Goal: Check status: Check status

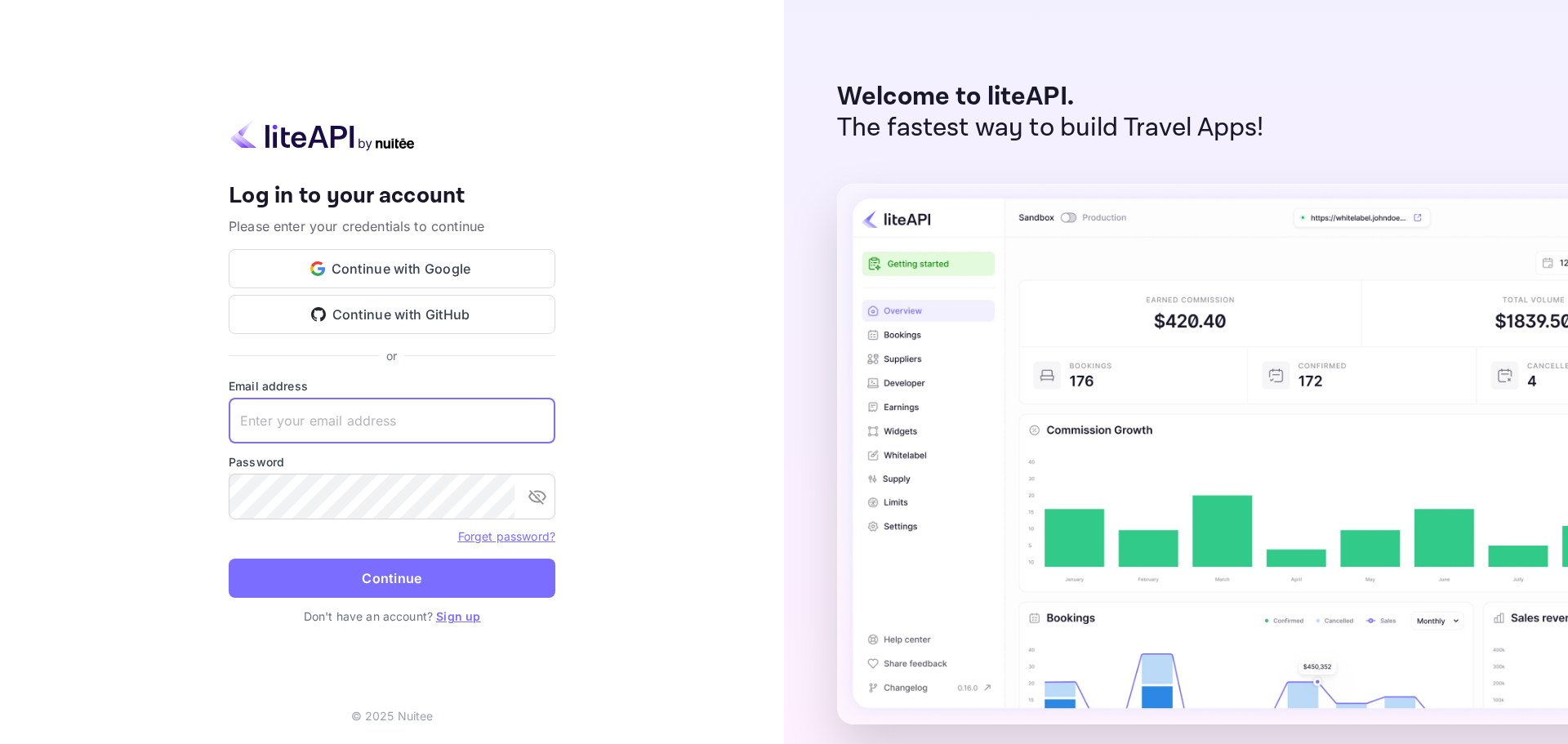
click at [383, 414] on input "text" at bounding box center [391, 420] width 326 height 46
type input "[EMAIL_ADDRESS][DOMAIN_NAME]"
click at [363, 585] on button "Continue" at bounding box center [391, 578] width 326 height 39
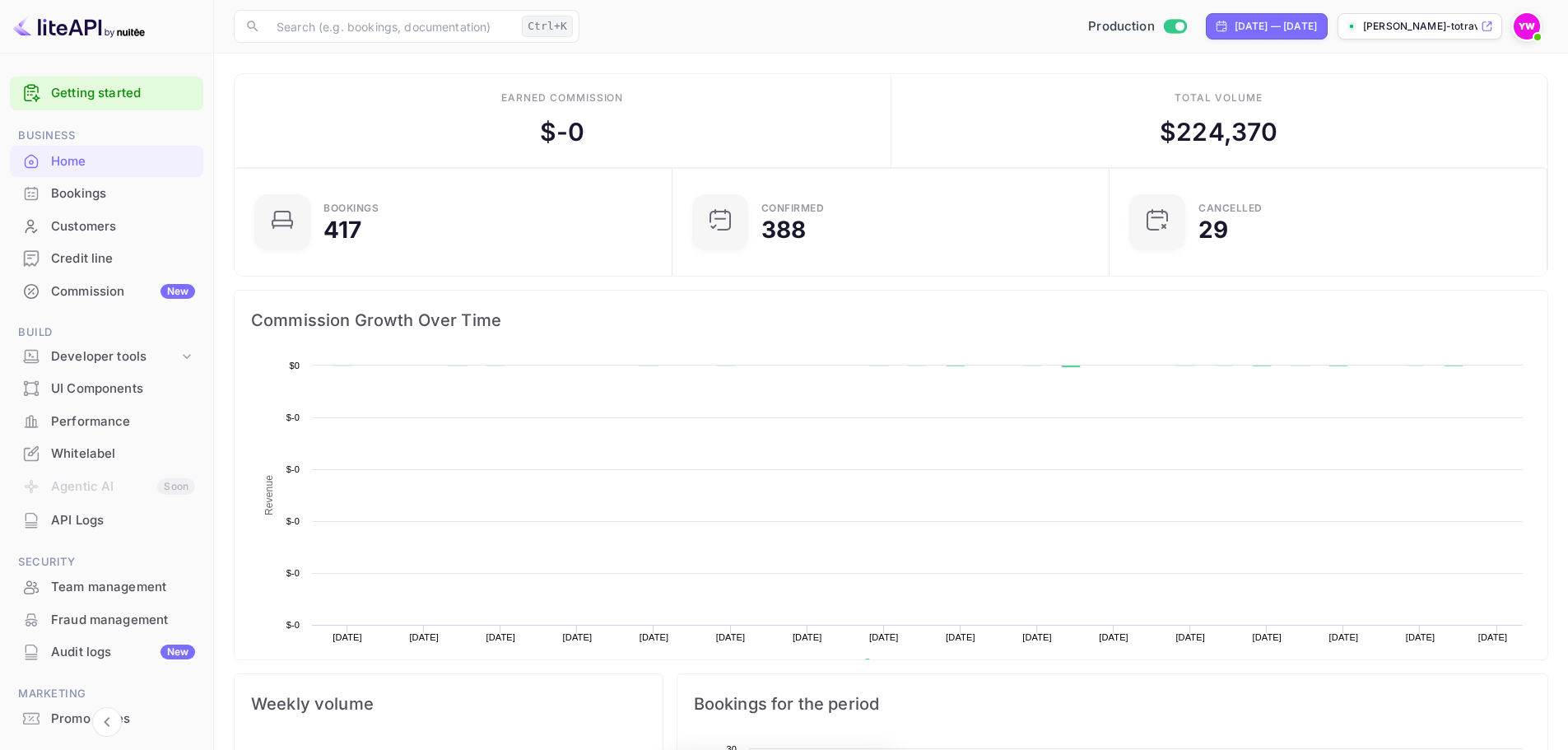
scroll to position [255, 415]
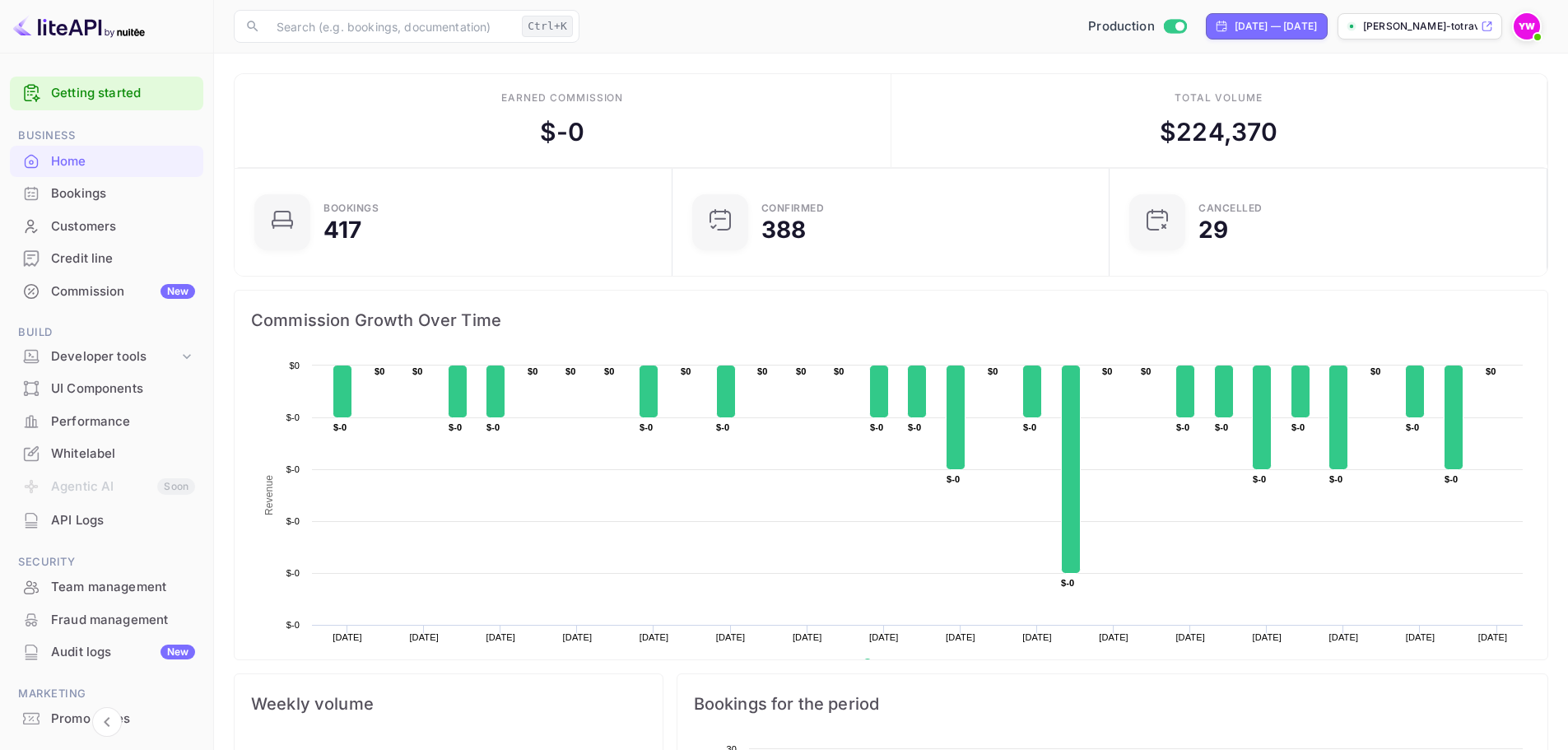
click at [76, 194] on div "Bookings" at bounding box center [123, 193] width 144 height 19
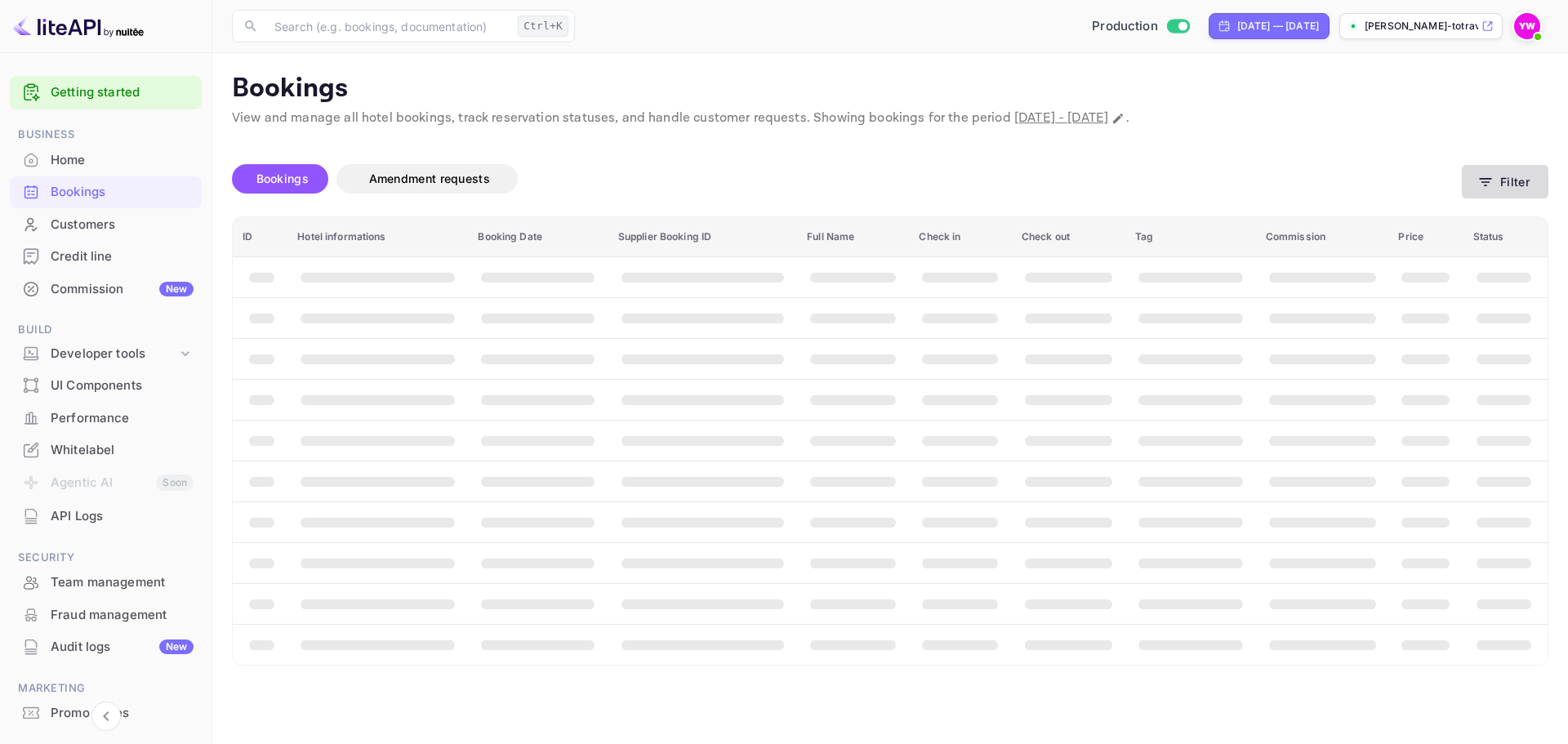
click at [1500, 187] on button "Filter" at bounding box center [1505, 182] width 86 height 33
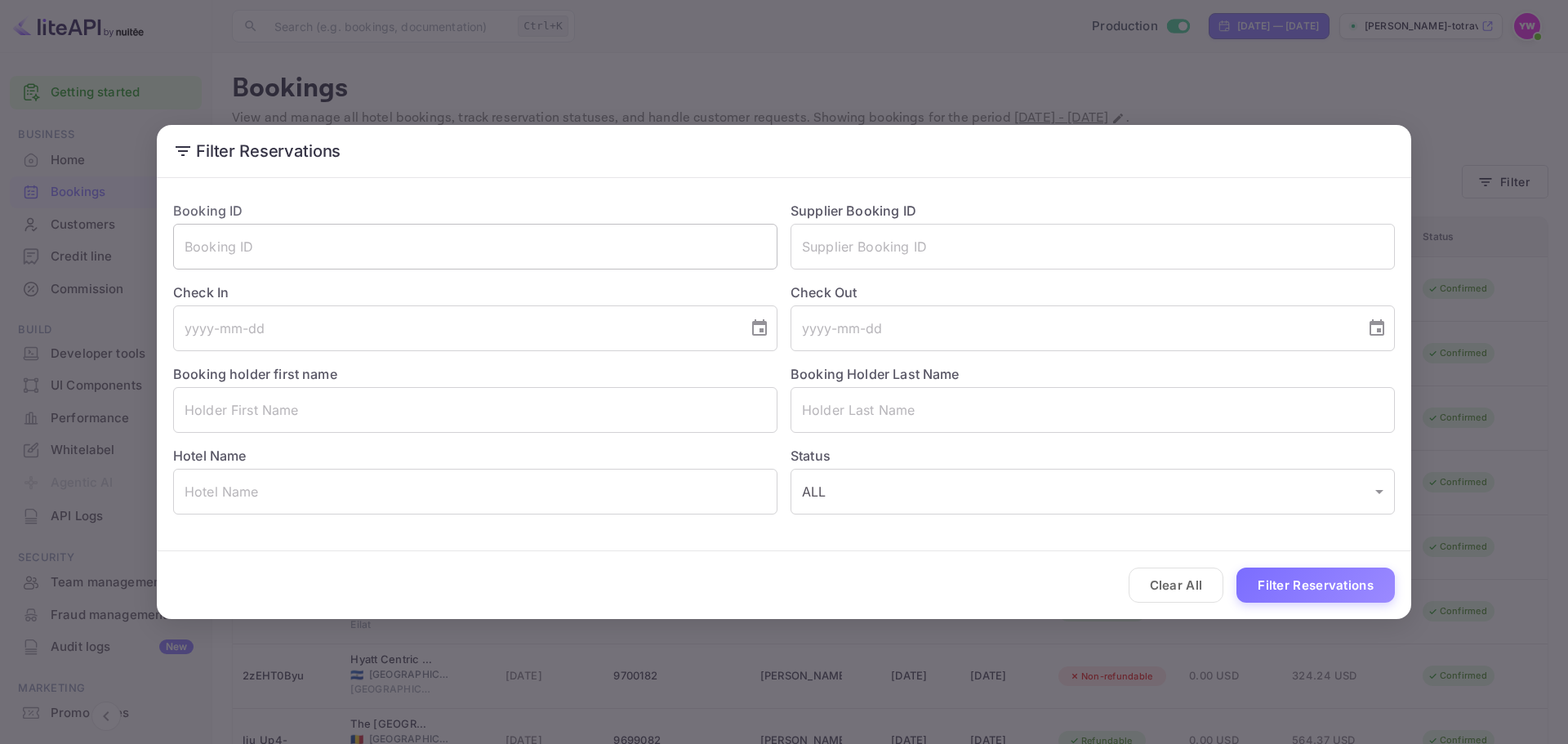
click at [228, 255] on input "text" at bounding box center [476, 247] width 604 height 46
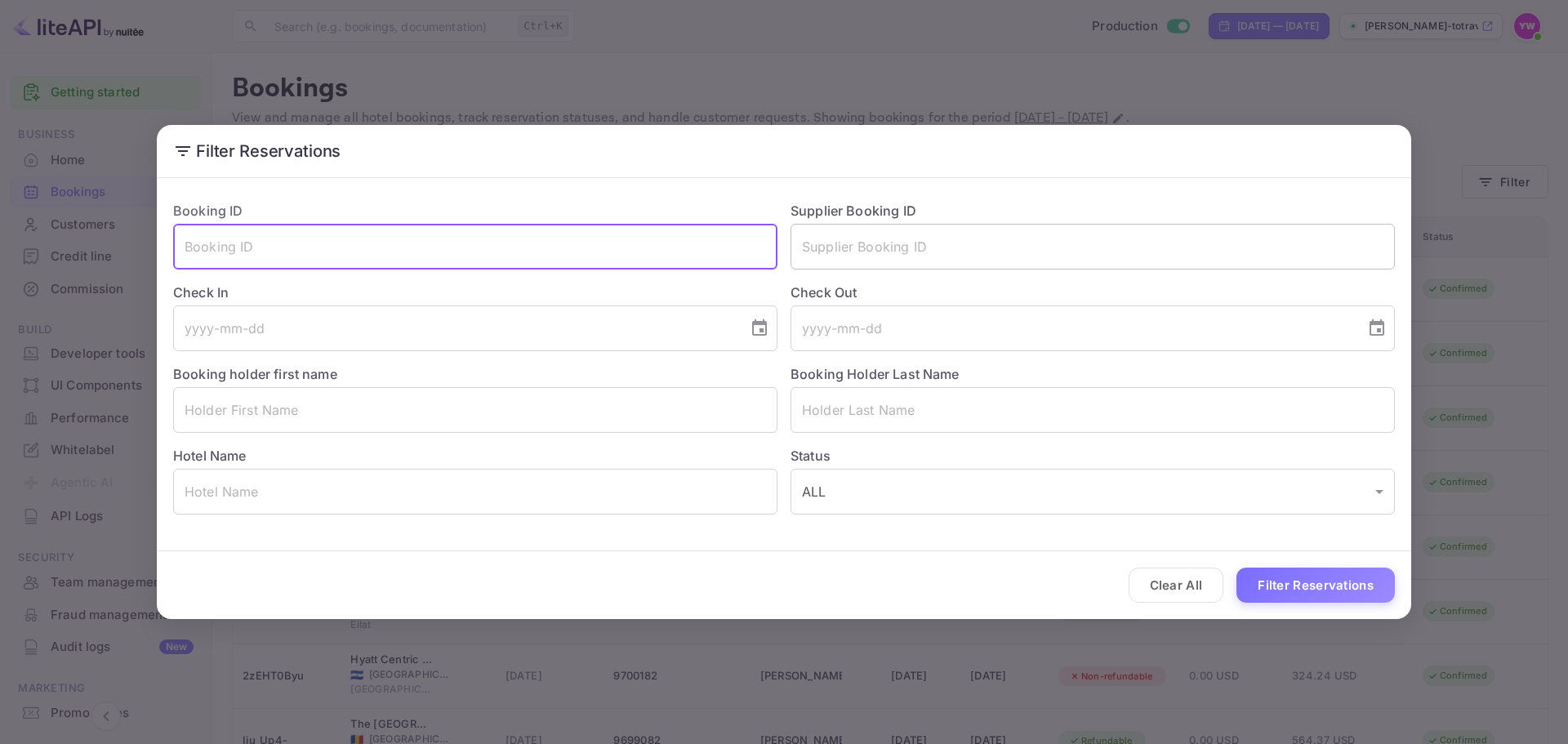
click at [875, 247] on input "text" at bounding box center [1092, 247] width 604 height 46
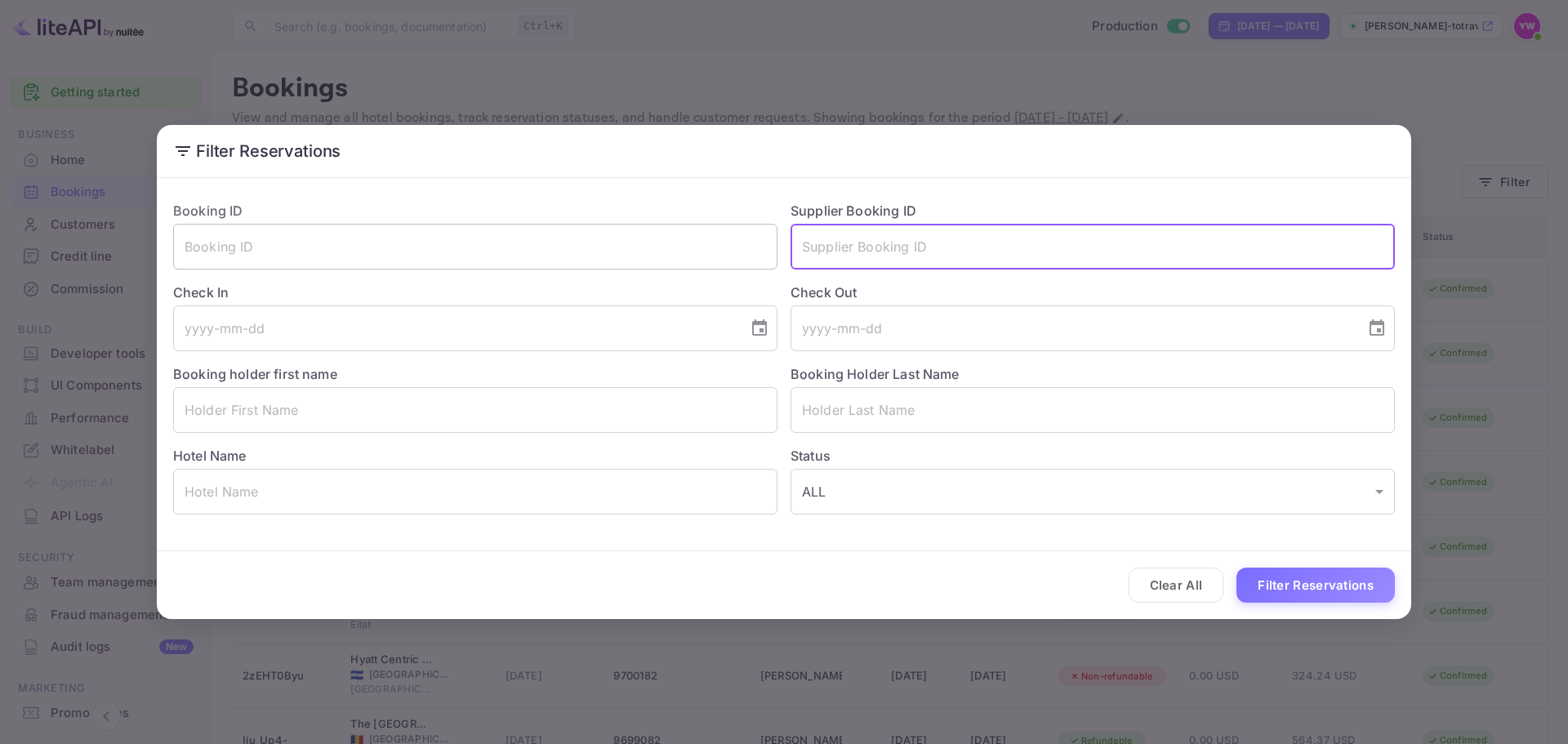
click at [525, 244] on input "text" at bounding box center [476, 247] width 604 height 46
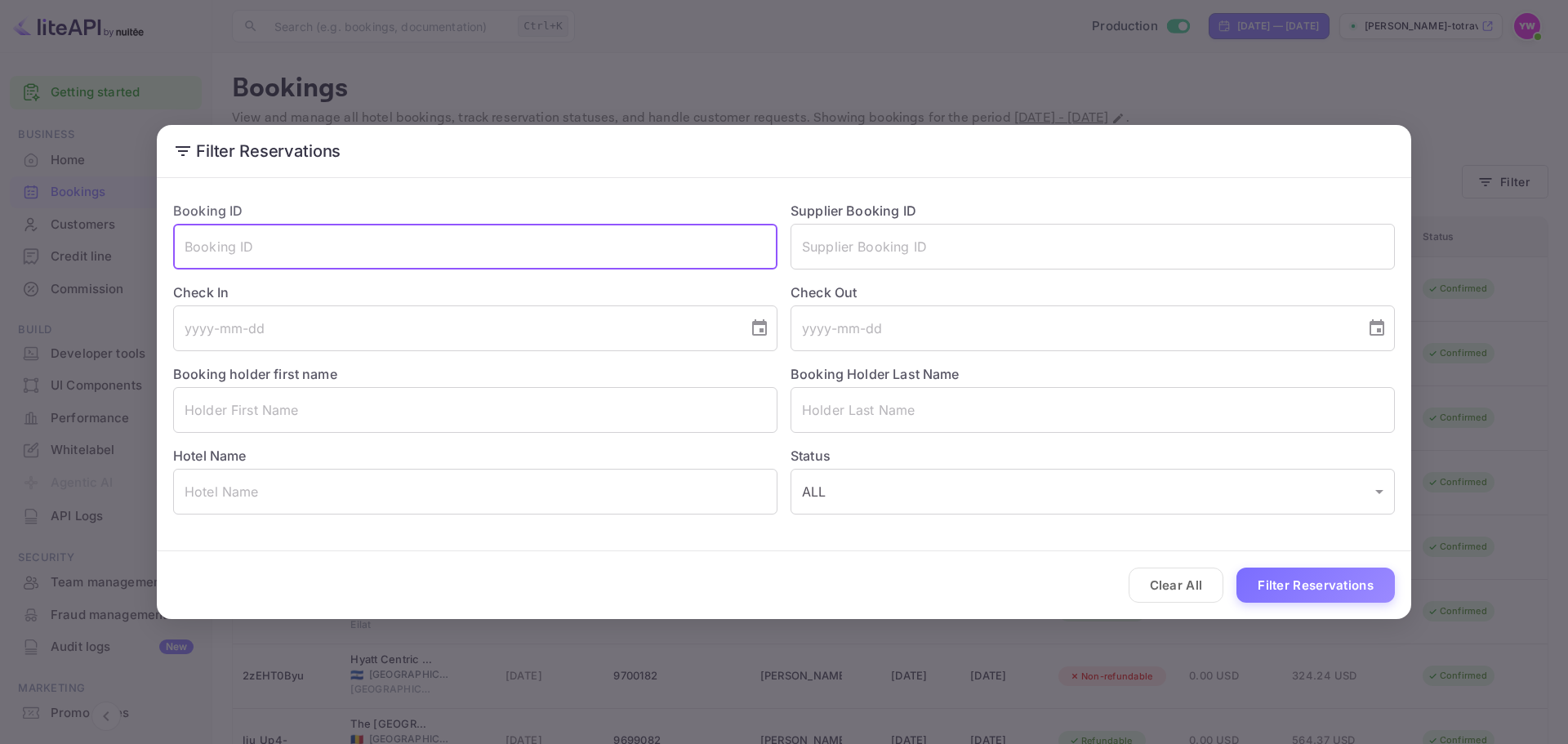
paste input "7988539"
type input "7988539"
click at [1273, 587] on button "Filter Reservations" at bounding box center [1315, 585] width 159 height 35
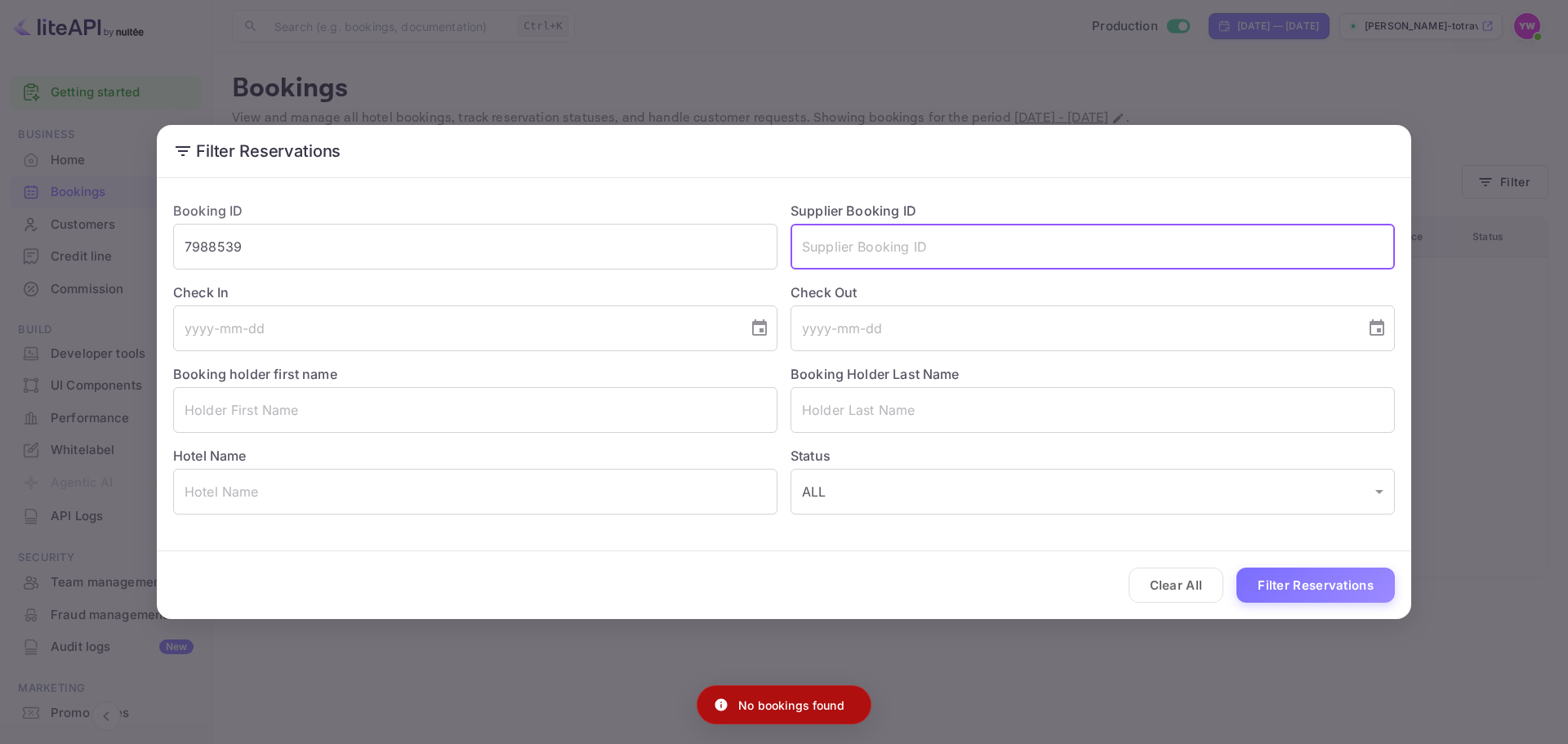
click at [935, 246] on input "text" at bounding box center [1092, 247] width 604 height 46
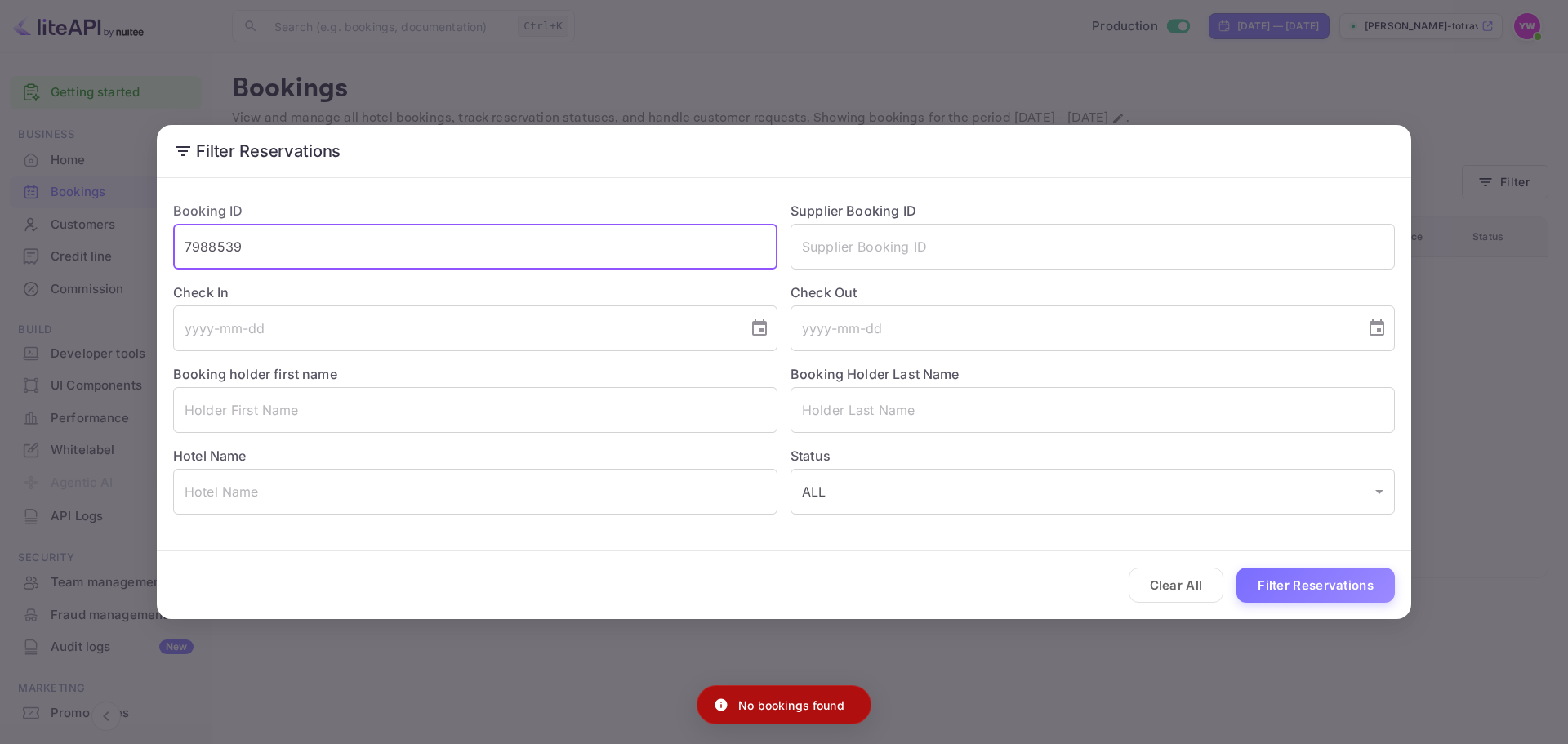
click at [509, 240] on input "7988539" at bounding box center [476, 247] width 604 height 46
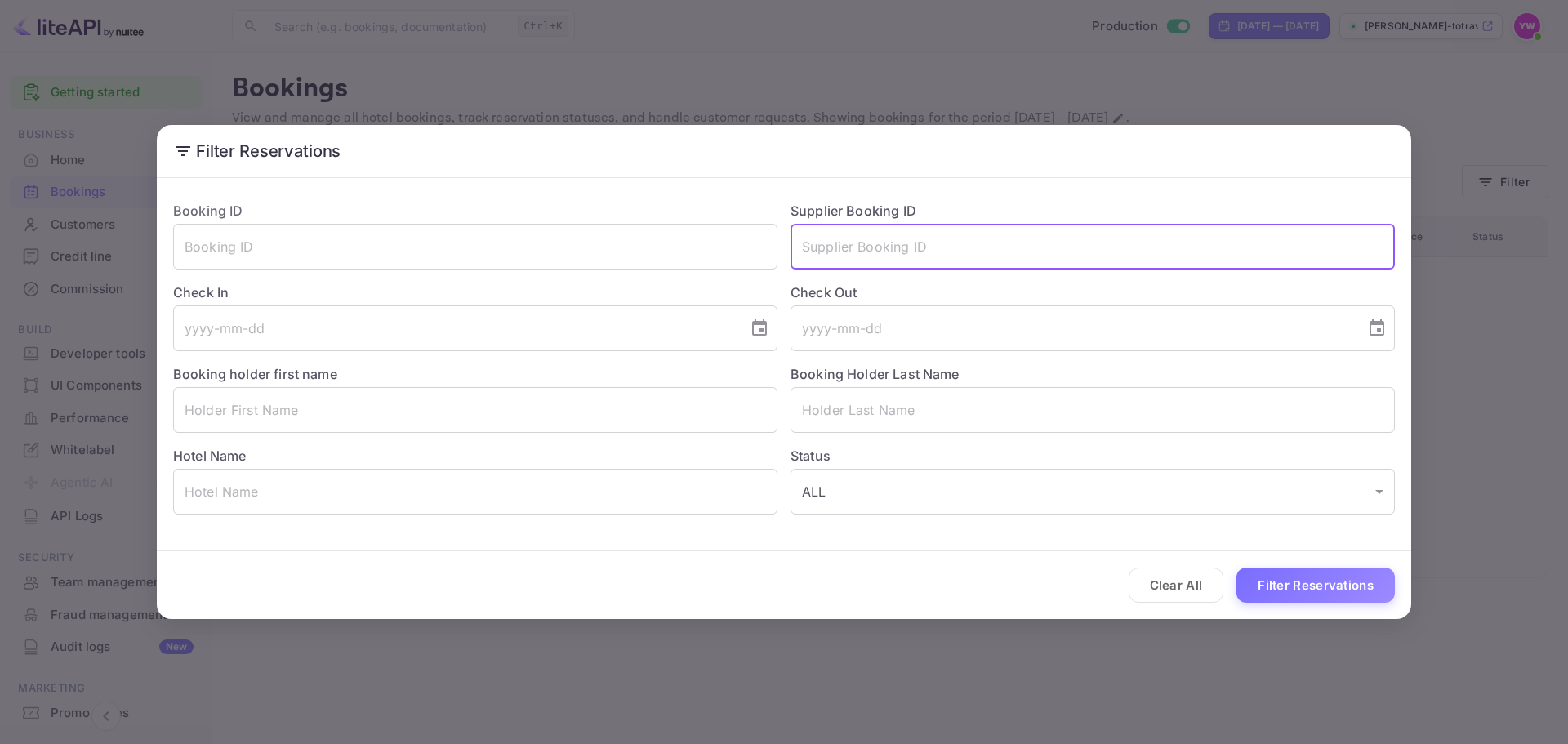
paste input "7988539"
type input "7988539"
click at [1279, 593] on button "Filter Reservations" at bounding box center [1315, 585] width 159 height 35
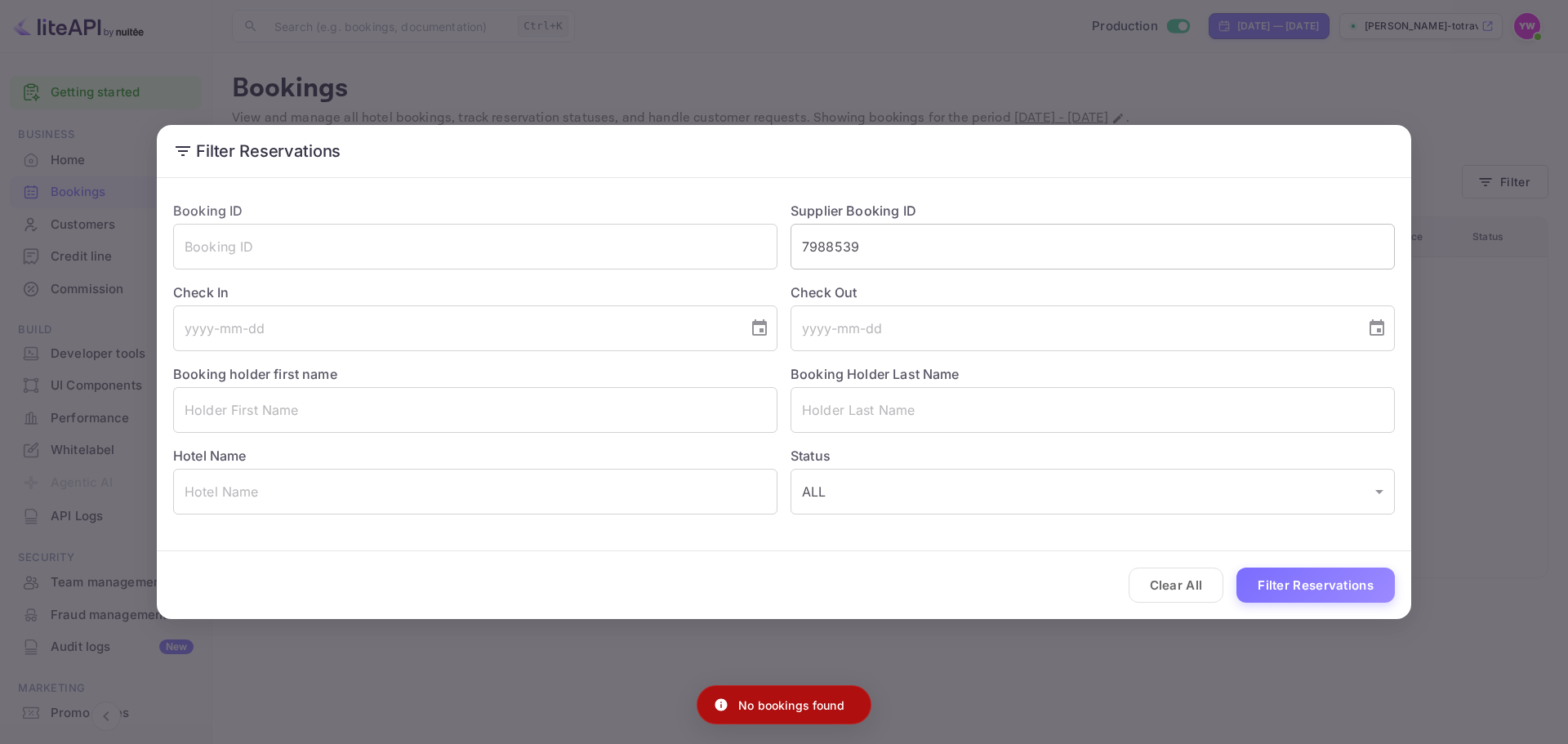
click at [939, 247] on input "7988539" at bounding box center [1092, 247] width 604 height 46
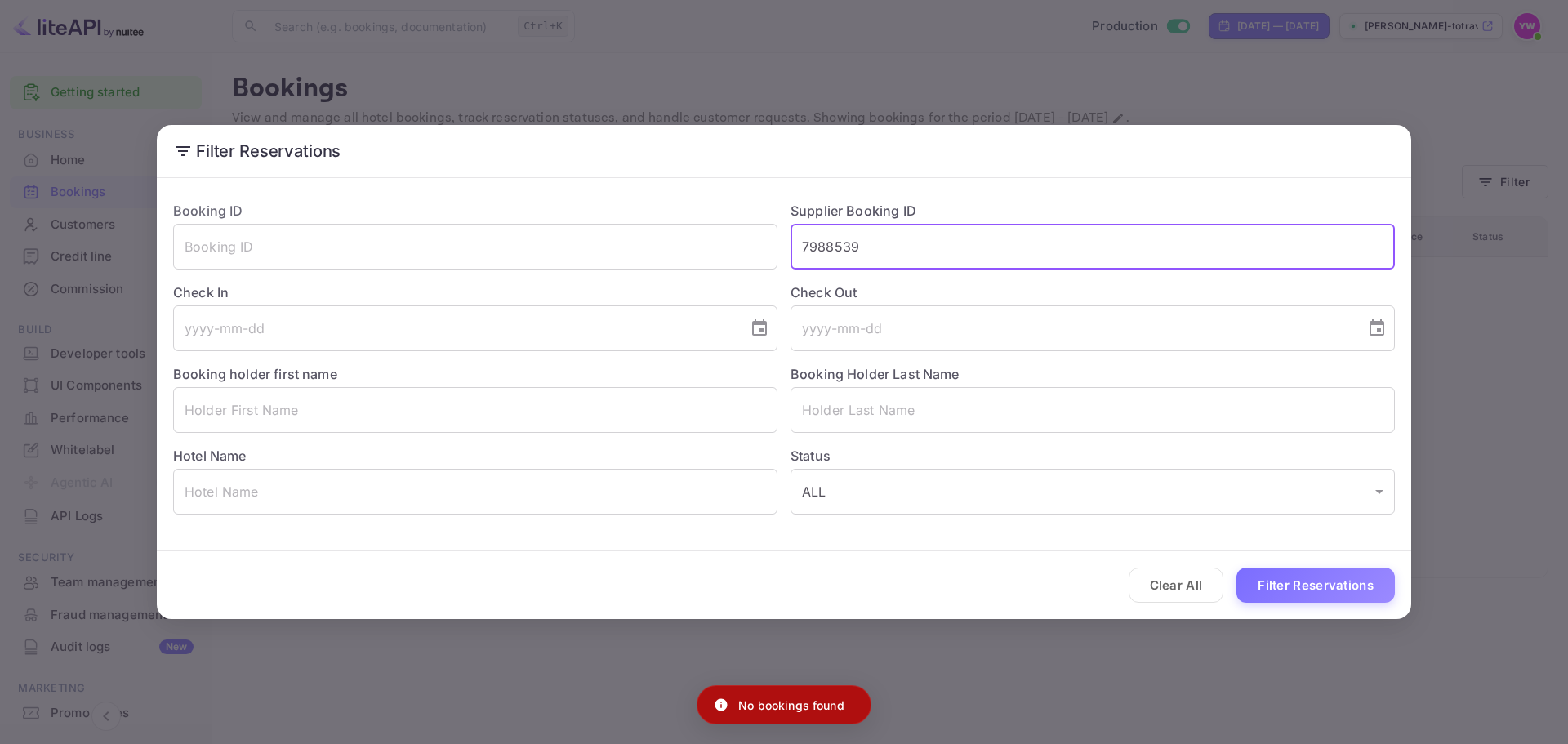
click at [939, 247] on input "7988539" at bounding box center [1092, 247] width 604 height 46
click at [297, 247] on input "text" at bounding box center [476, 247] width 604 height 46
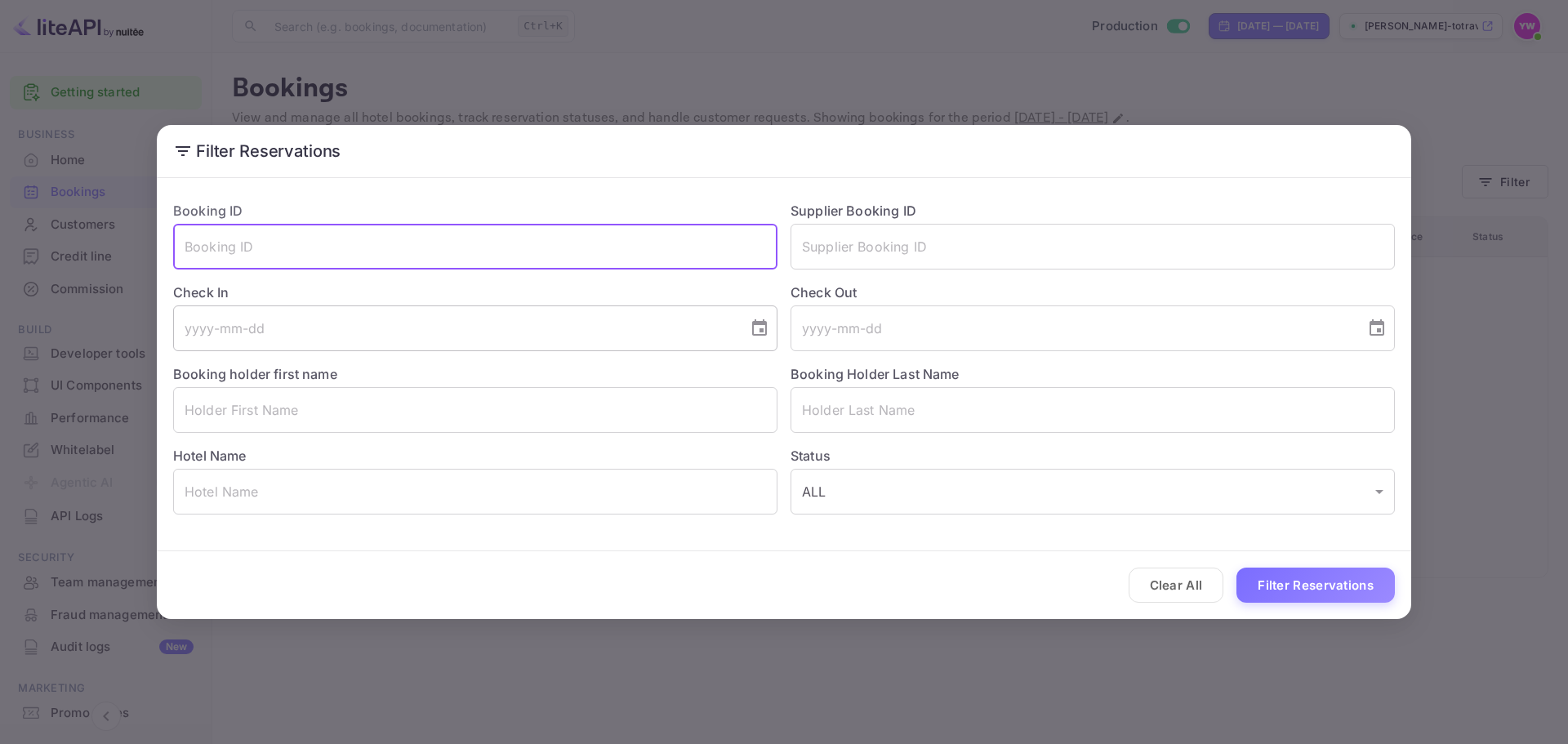
drag, startPoint x: 297, startPoint y: 247, endPoint x: 253, endPoint y: 350, distance: 112.0
click at [250, 327] on input "tel" at bounding box center [455, 328] width 564 height 46
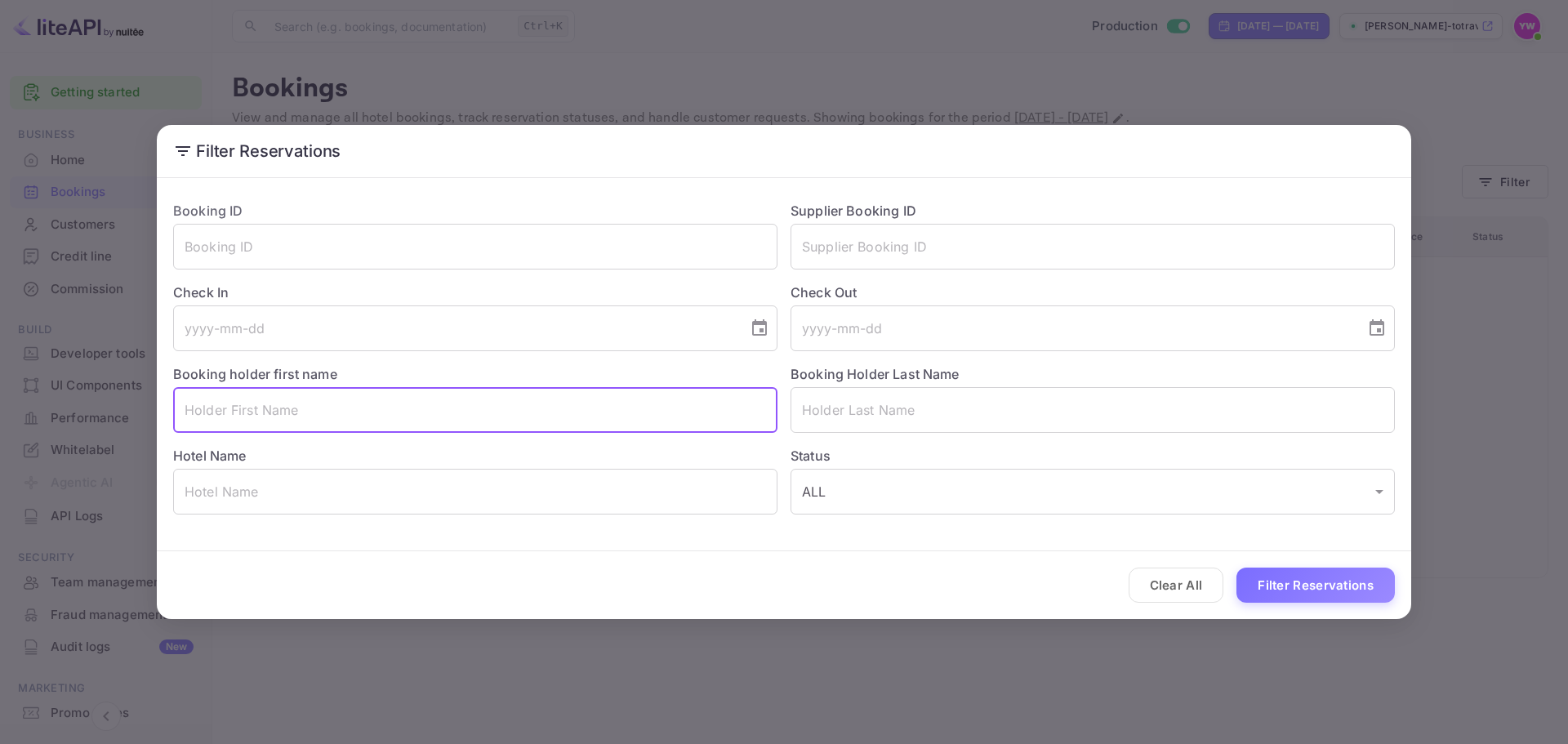
click at [271, 416] on input "text" at bounding box center [476, 409] width 604 height 46
paste input "[PERSON_NAME]"
drag, startPoint x: 221, startPoint y: 410, endPoint x: 297, endPoint y: 416, distance: 76.2
click at [311, 411] on input "[PERSON_NAME]" at bounding box center [476, 409] width 604 height 46
type input "[PERSON_NAME]"
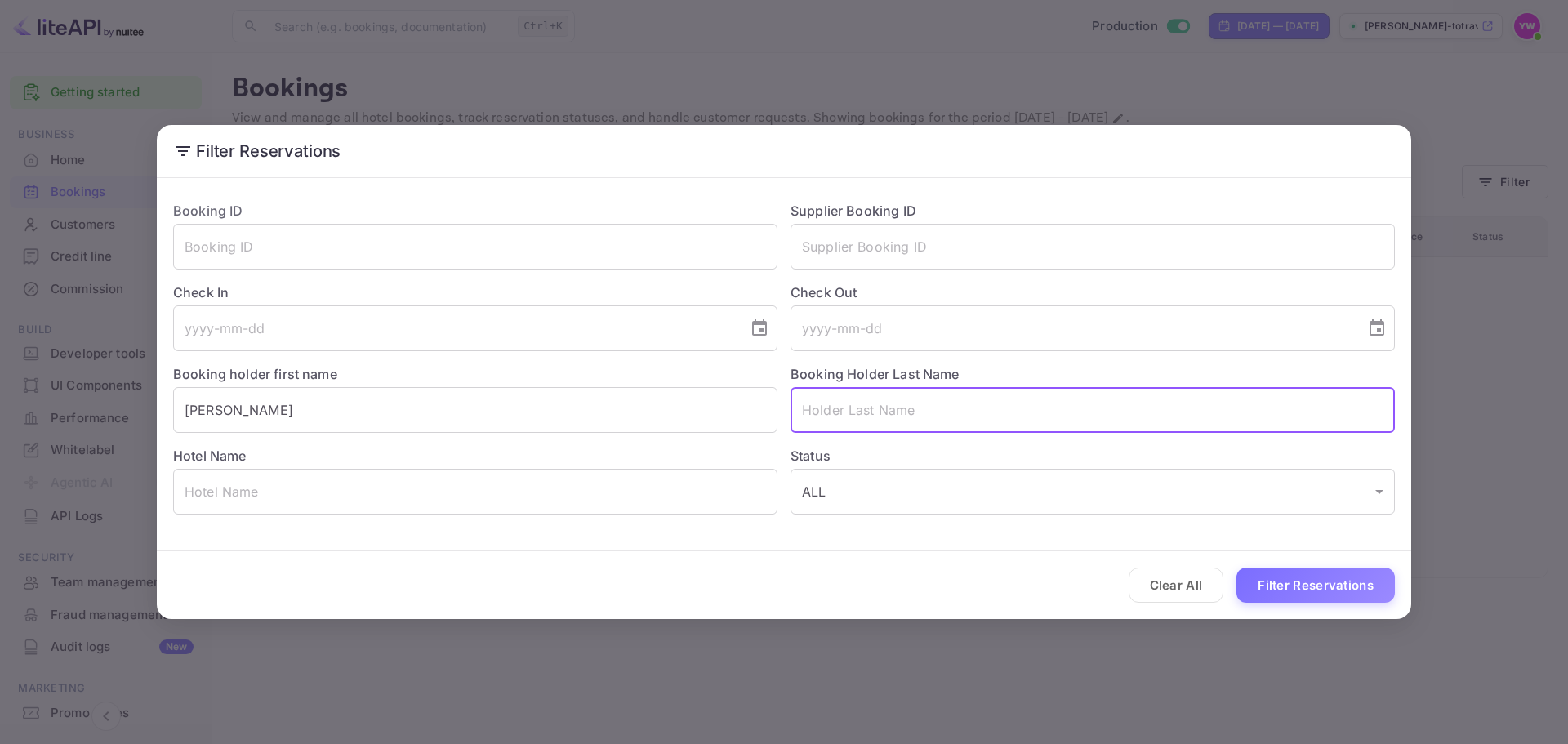
paste input "BRONSHTEIN"
type input "BRONSHTEIN"
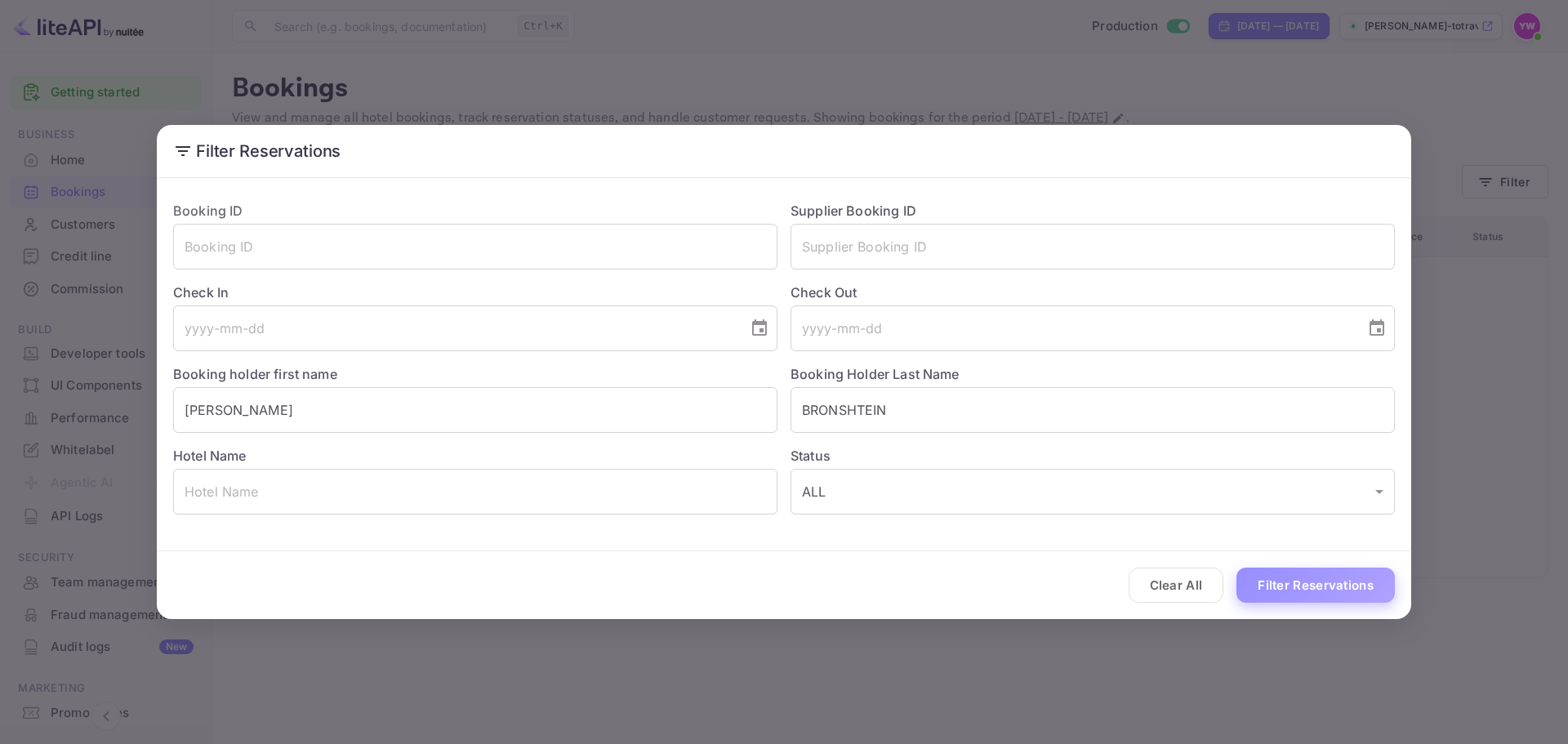
click at [1320, 589] on button "Filter Reservations" at bounding box center [1315, 585] width 159 height 35
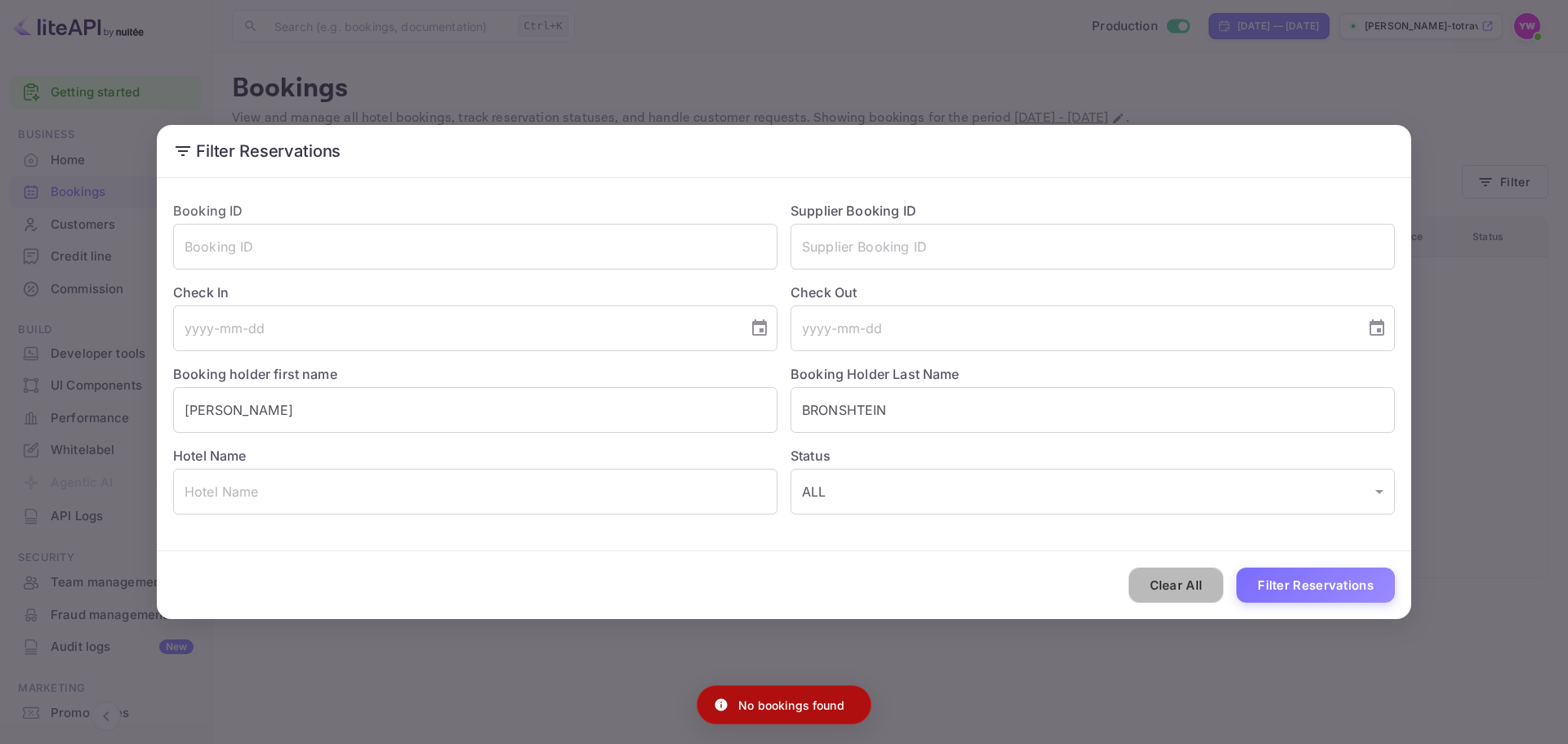
click at [1179, 575] on button "Clear All" at bounding box center [1175, 585] width 95 height 35
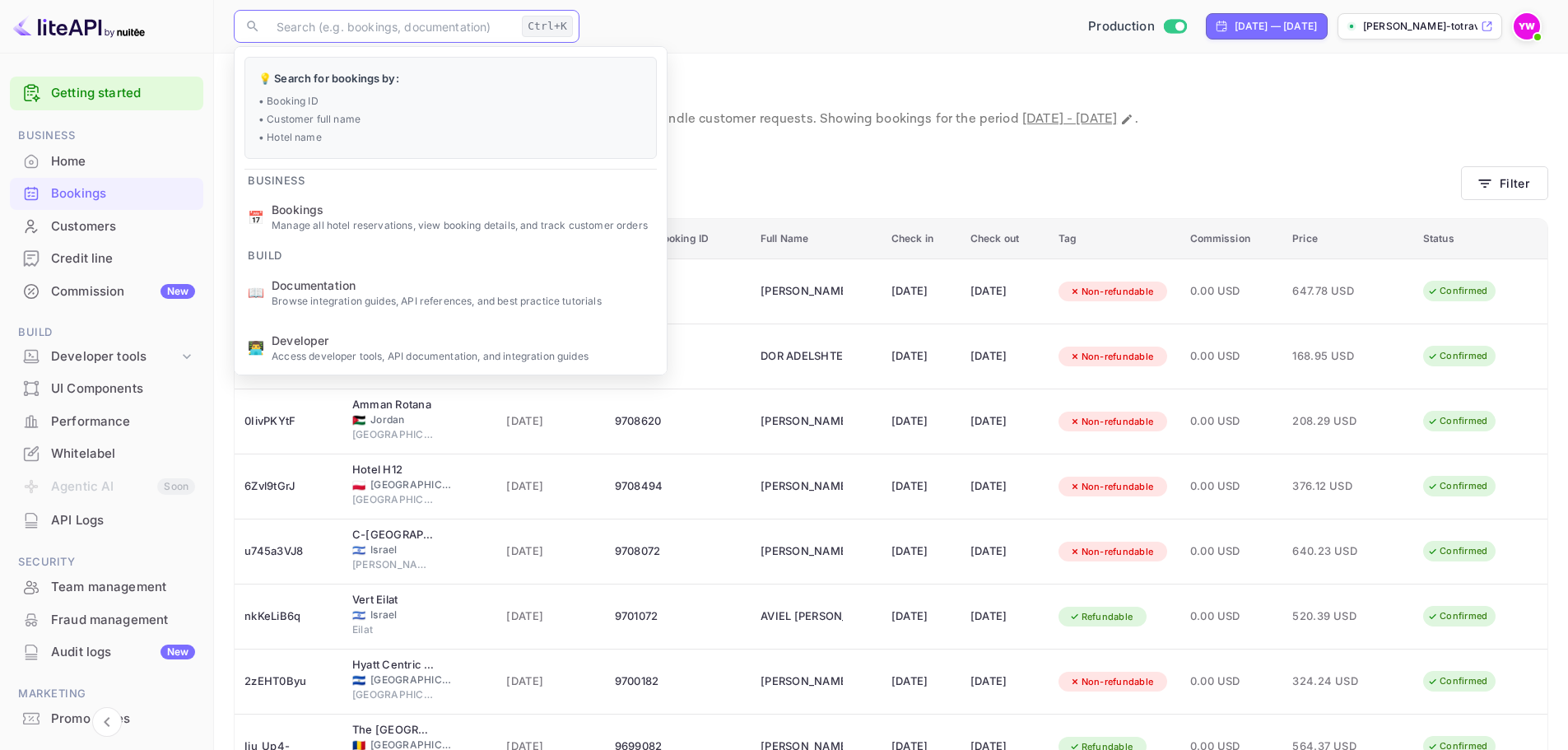
paste input "7988539"
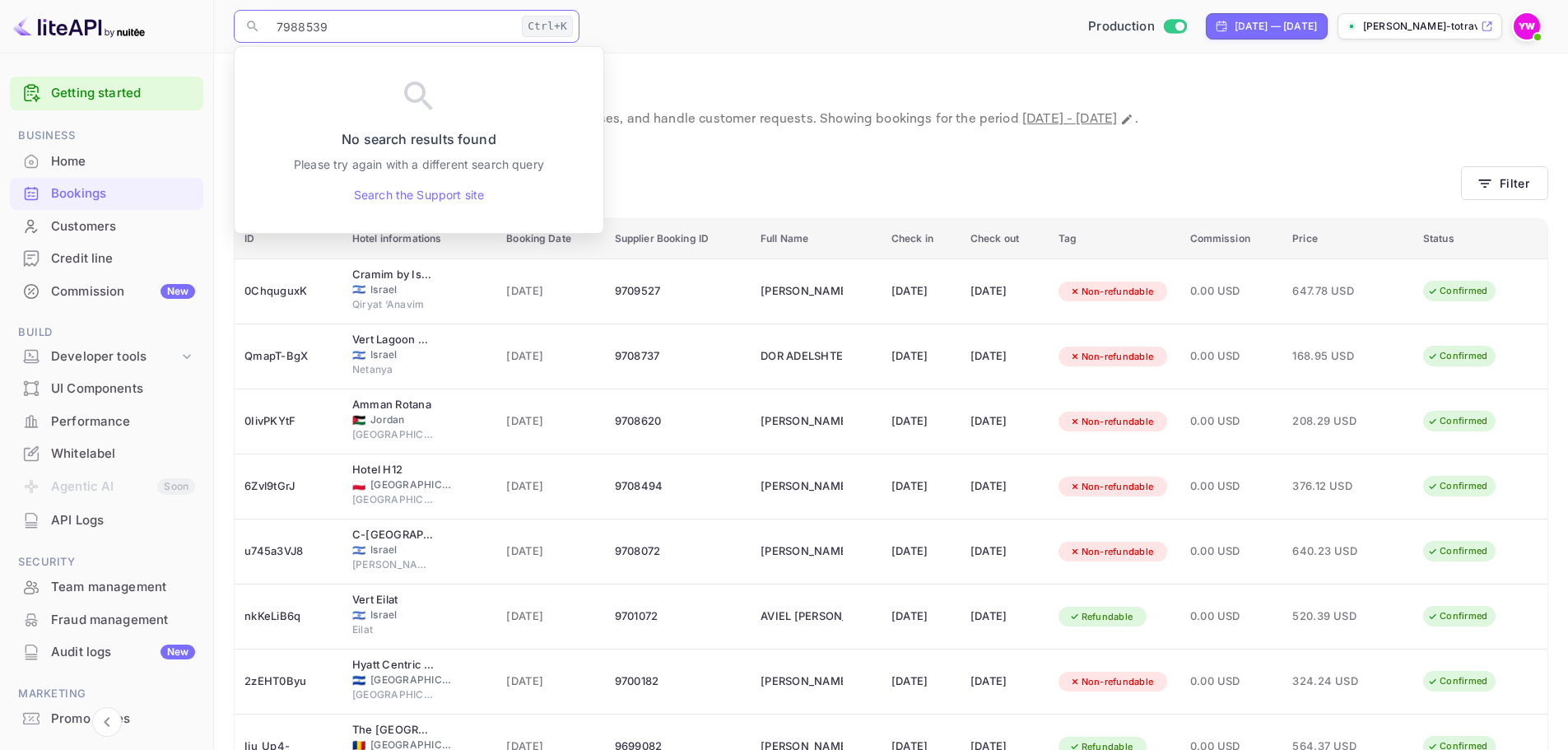
click at [328, 25] on input "7988539" at bounding box center [391, 26] width 249 height 33
click at [561, 28] on div "Ctrl+K" at bounding box center [547, 27] width 51 height 22
click at [342, 25] on input "7988539" at bounding box center [391, 26] width 249 height 33
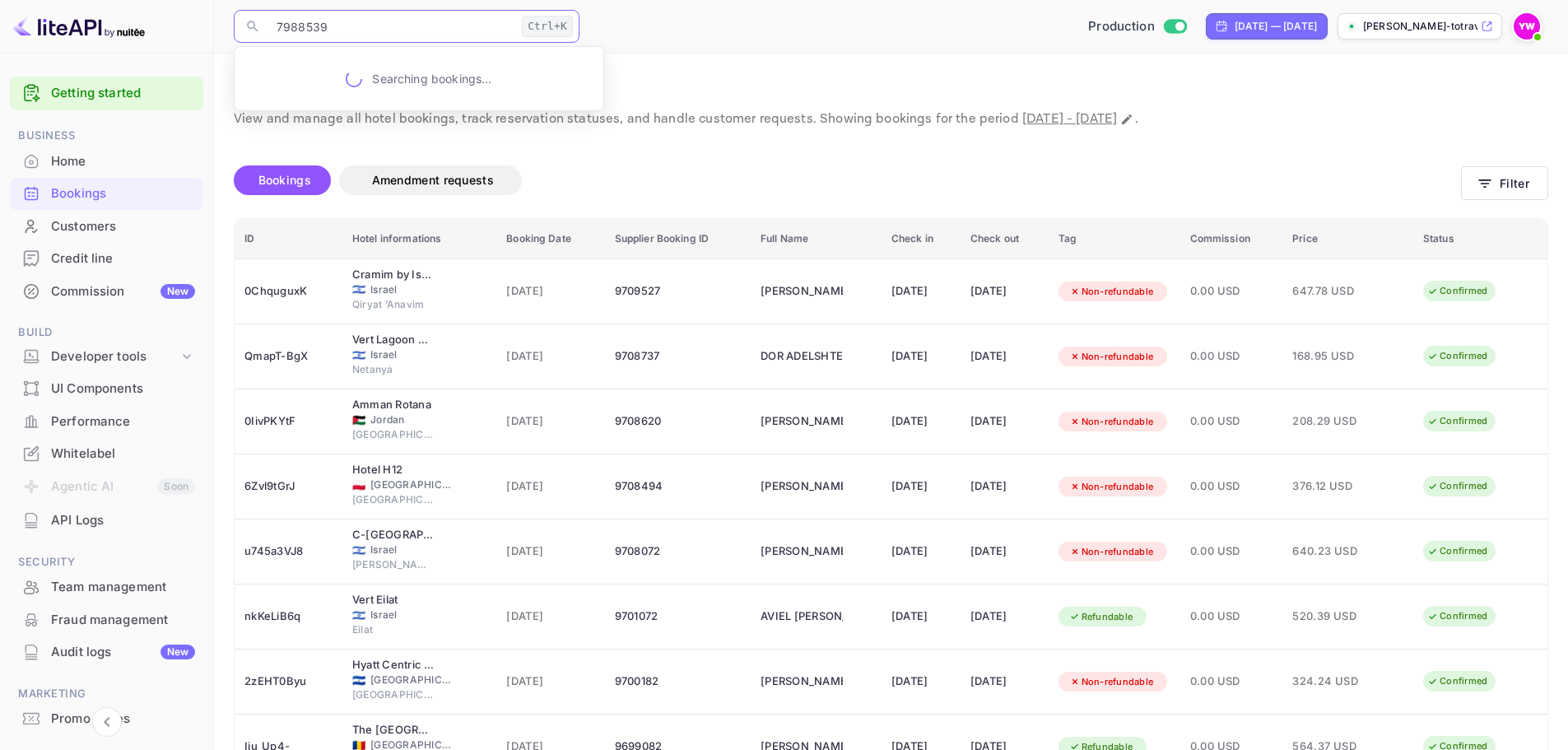
click at [342, 25] on input "7988539" at bounding box center [391, 26] width 249 height 33
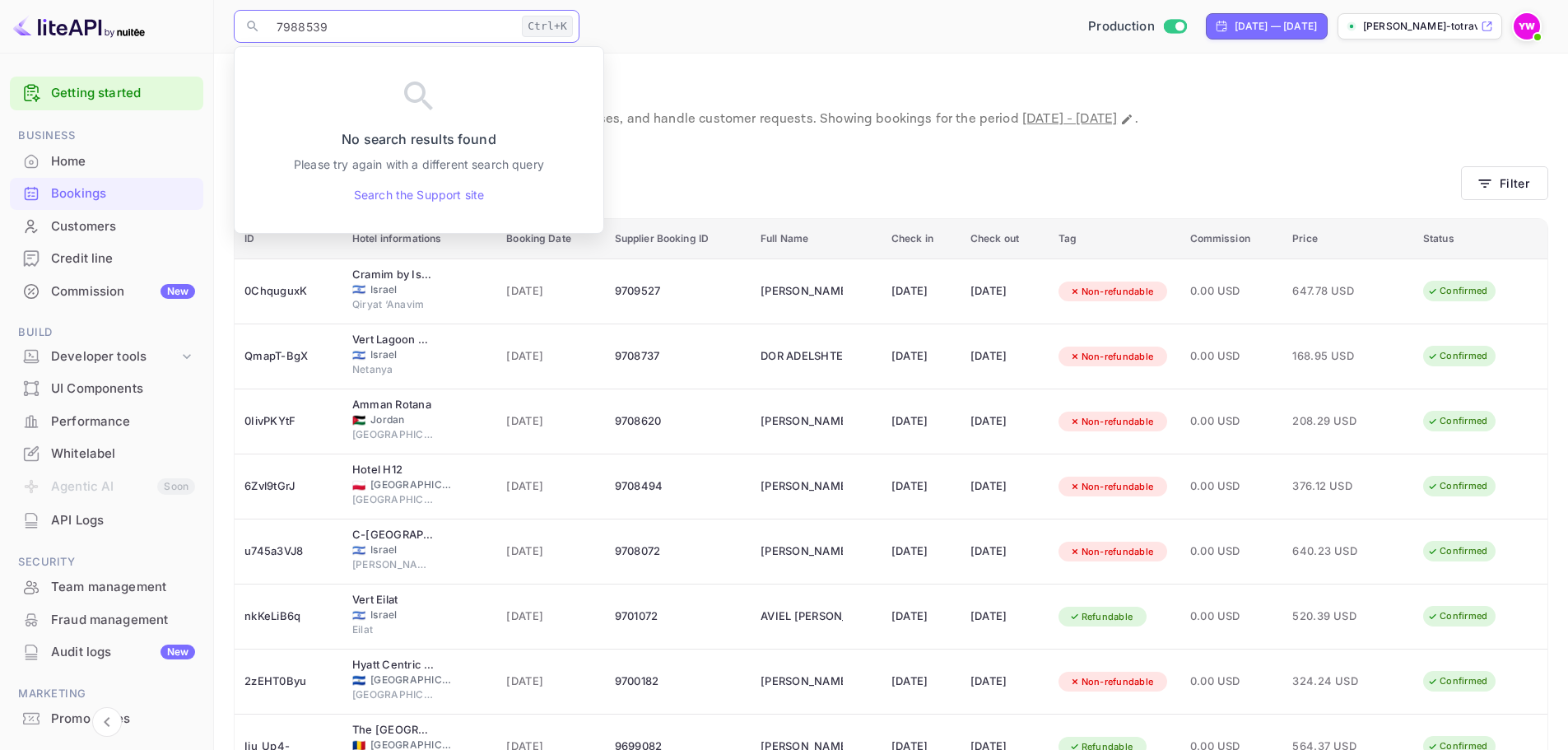
click at [342, 25] on input "7988539" at bounding box center [391, 26] width 249 height 33
paste input "qrD2UYvU"
type input "qrD2UYvU9"
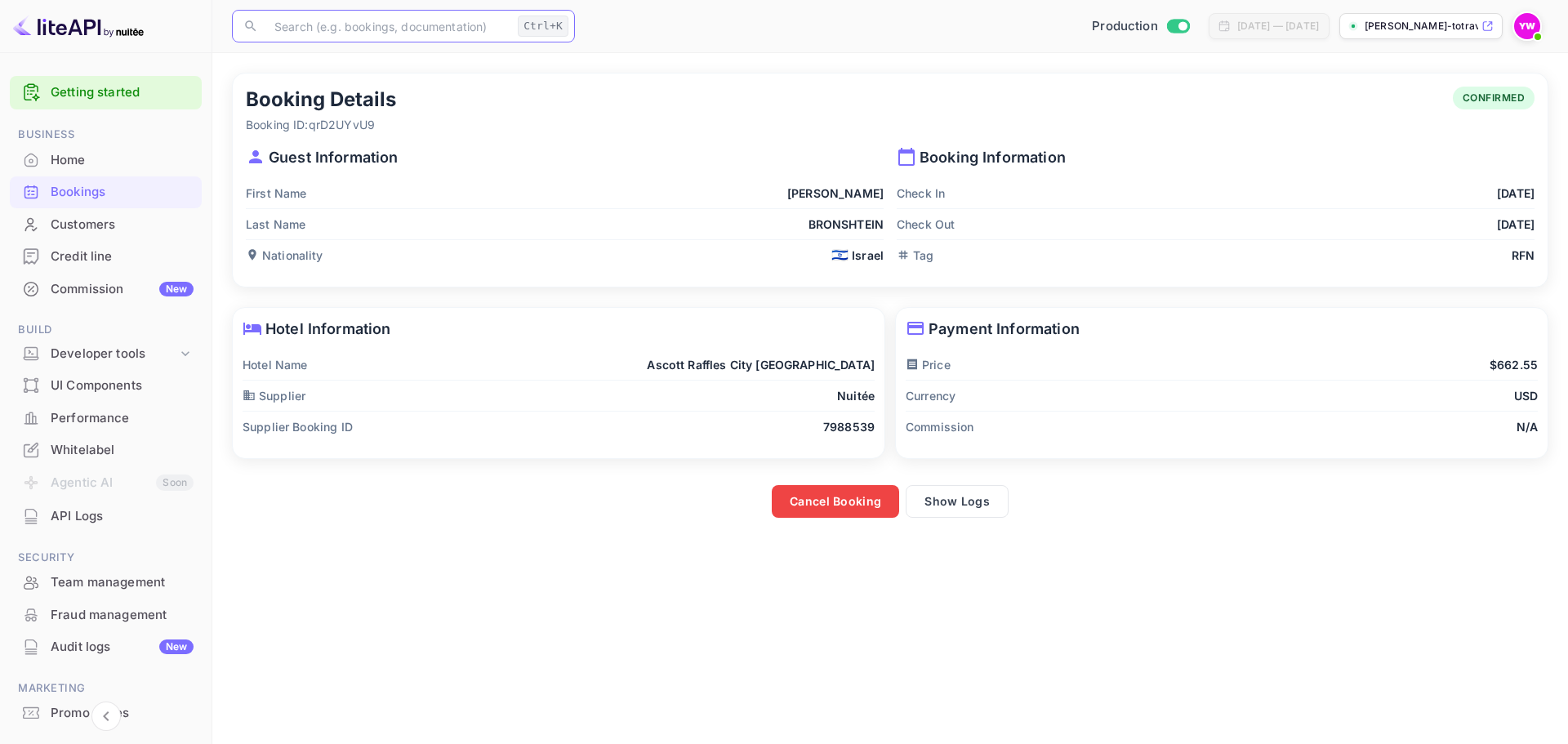
click at [697, 653] on main "Booking Details Booking ID: qrD2UYvU9 CONFIRMED Guest Information First Name [P…" at bounding box center [890, 399] width 1356 height 691
click at [1011, 650] on main "Booking Details Booking ID: qrD2UYvU9 CONFIRMED Guest Information First Name [P…" at bounding box center [890, 399] width 1356 height 691
drag, startPoint x: 511, startPoint y: 624, endPoint x: 1019, endPoint y: 574, distance: 510.5
click at [511, 620] on main "Booking Details Booking ID: qrD2UYvU9 CONFIRMED Guest Information First Name [P…" at bounding box center [890, 399] width 1356 height 691
drag, startPoint x: 369, startPoint y: 640, endPoint x: 379, endPoint y: 629, distance: 14.9
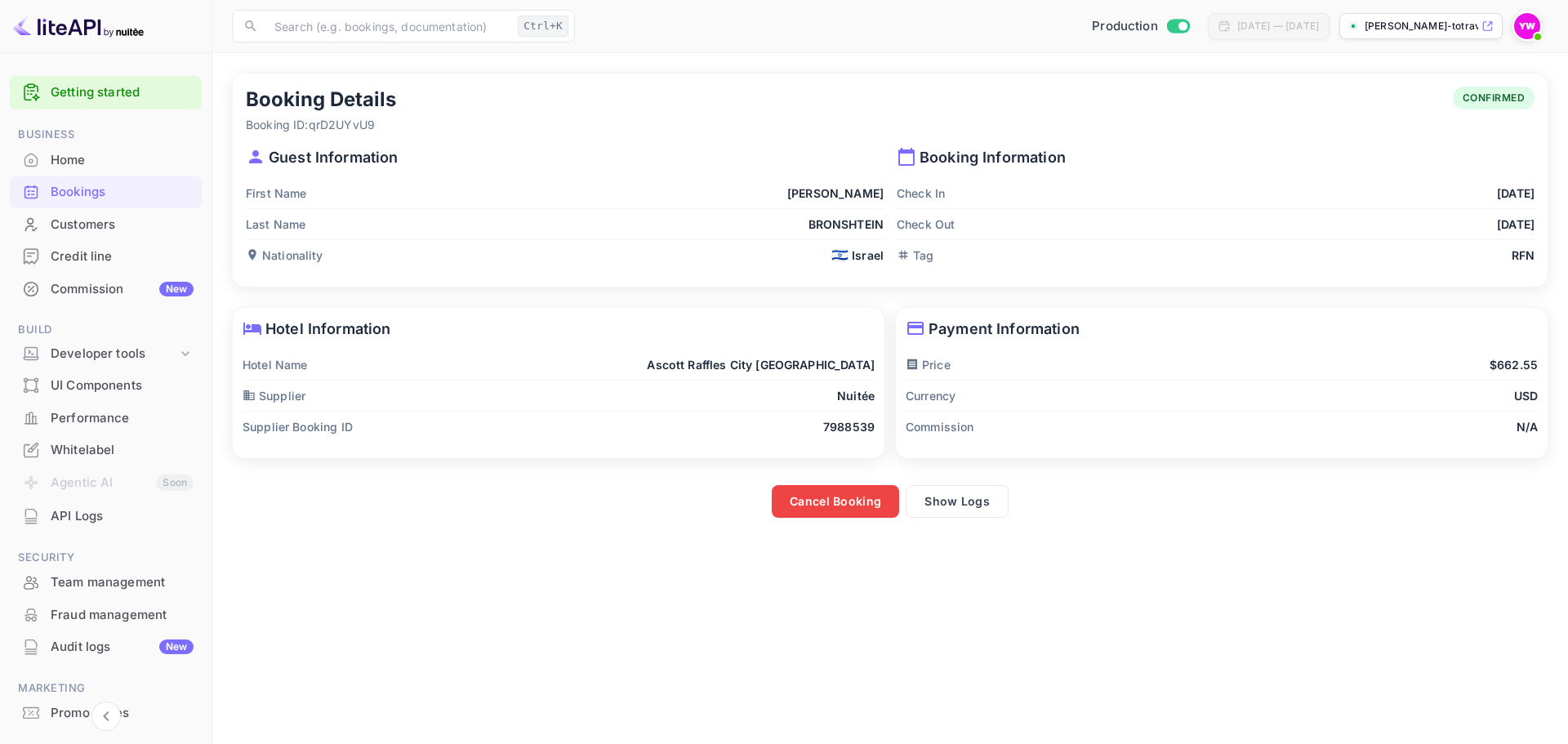
click at [369, 640] on main "Booking Details Booking ID: qrD2UYvU9 CONFIRMED Guest Information First Name [P…" at bounding box center [890, 399] width 1356 height 691
drag, startPoint x: 48, startPoint y: 190, endPoint x: 357, endPoint y: 197, distance: 309.1
click at [48, 190] on div "Bookings" at bounding box center [105, 192] width 192 height 32
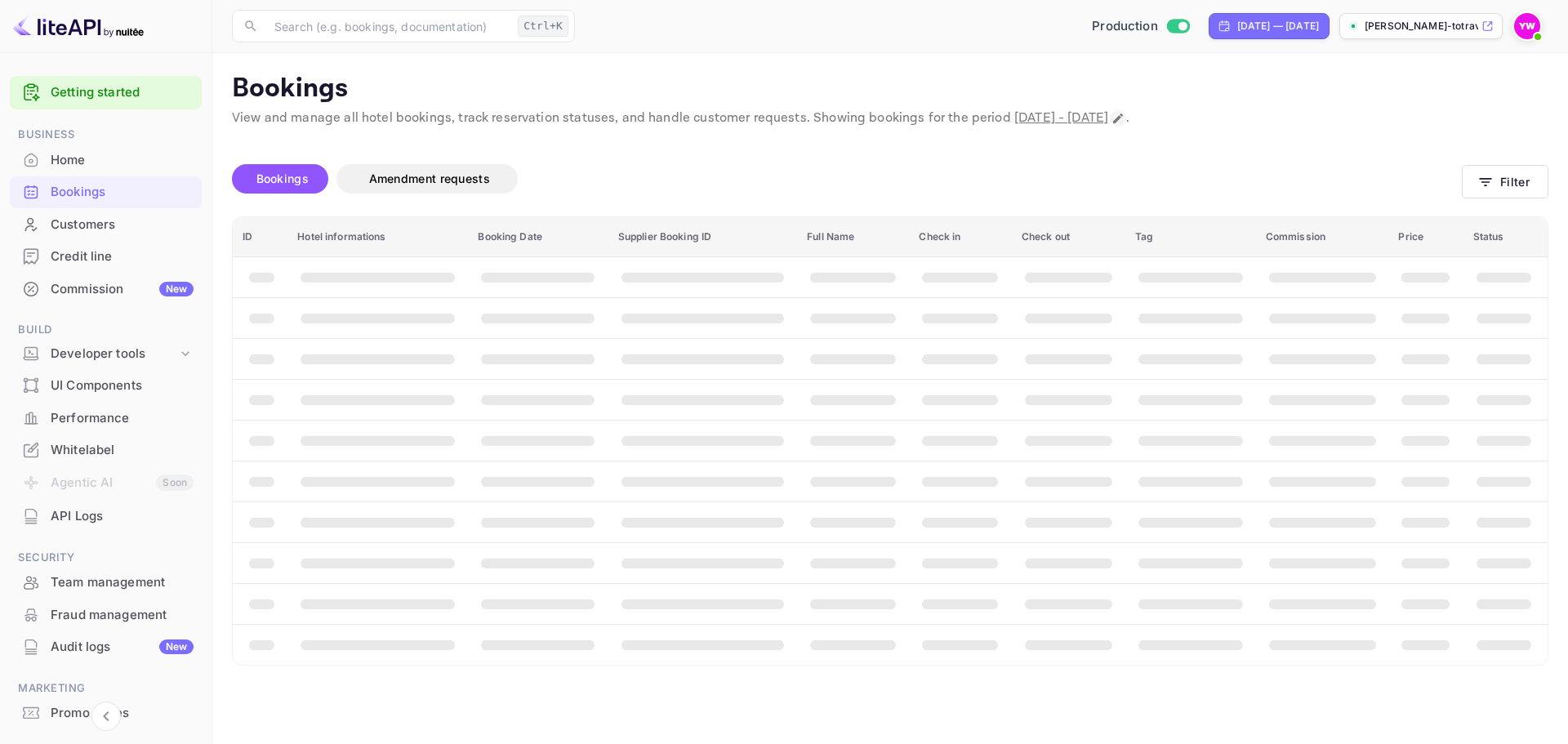
click at [1123, 120] on icon "Change date range" at bounding box center [1118, 119] width 10 height 10
select select "7"
select select "2025"
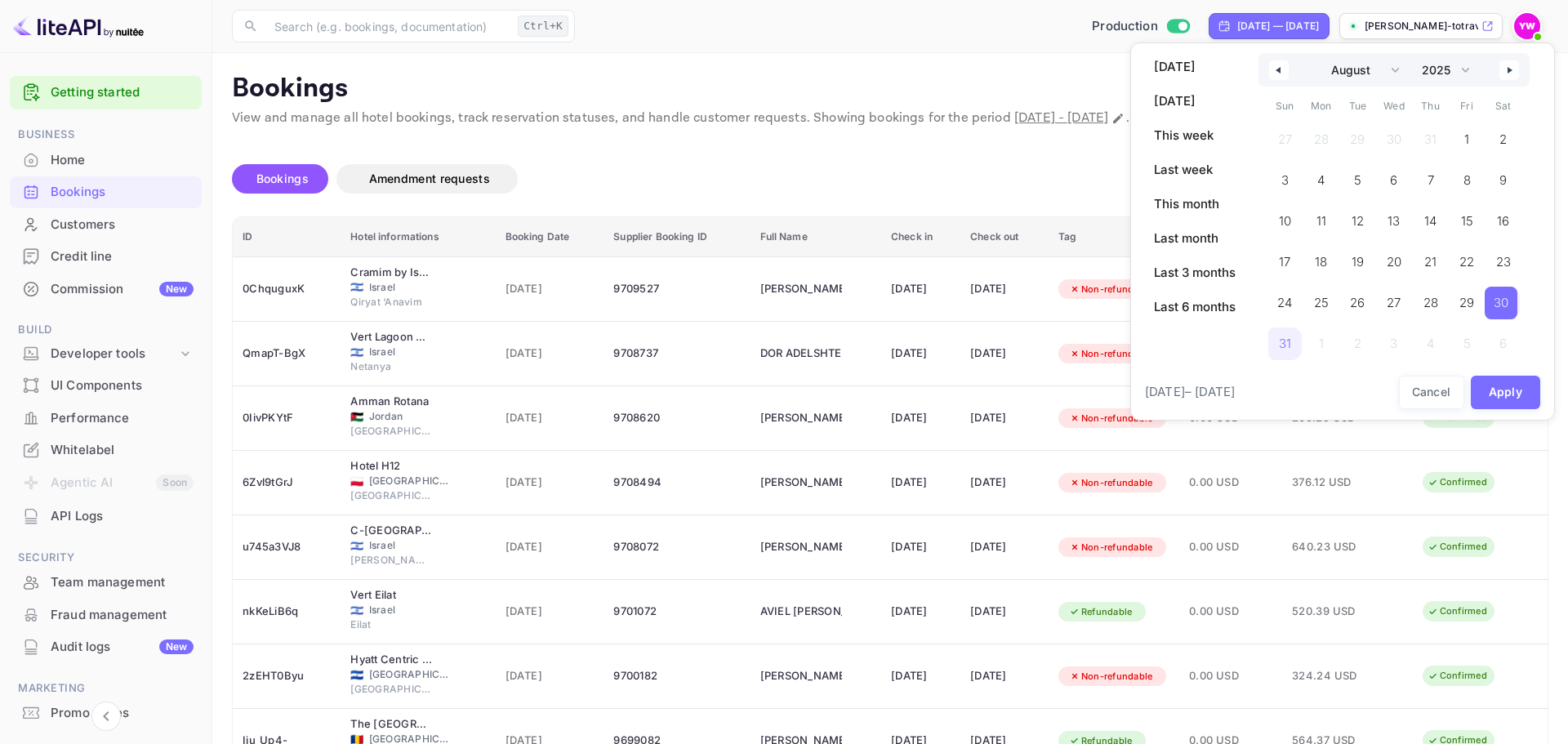
click at [1273, 67] on icon "button" at bounding box center [1277, 71] width 8 height 7
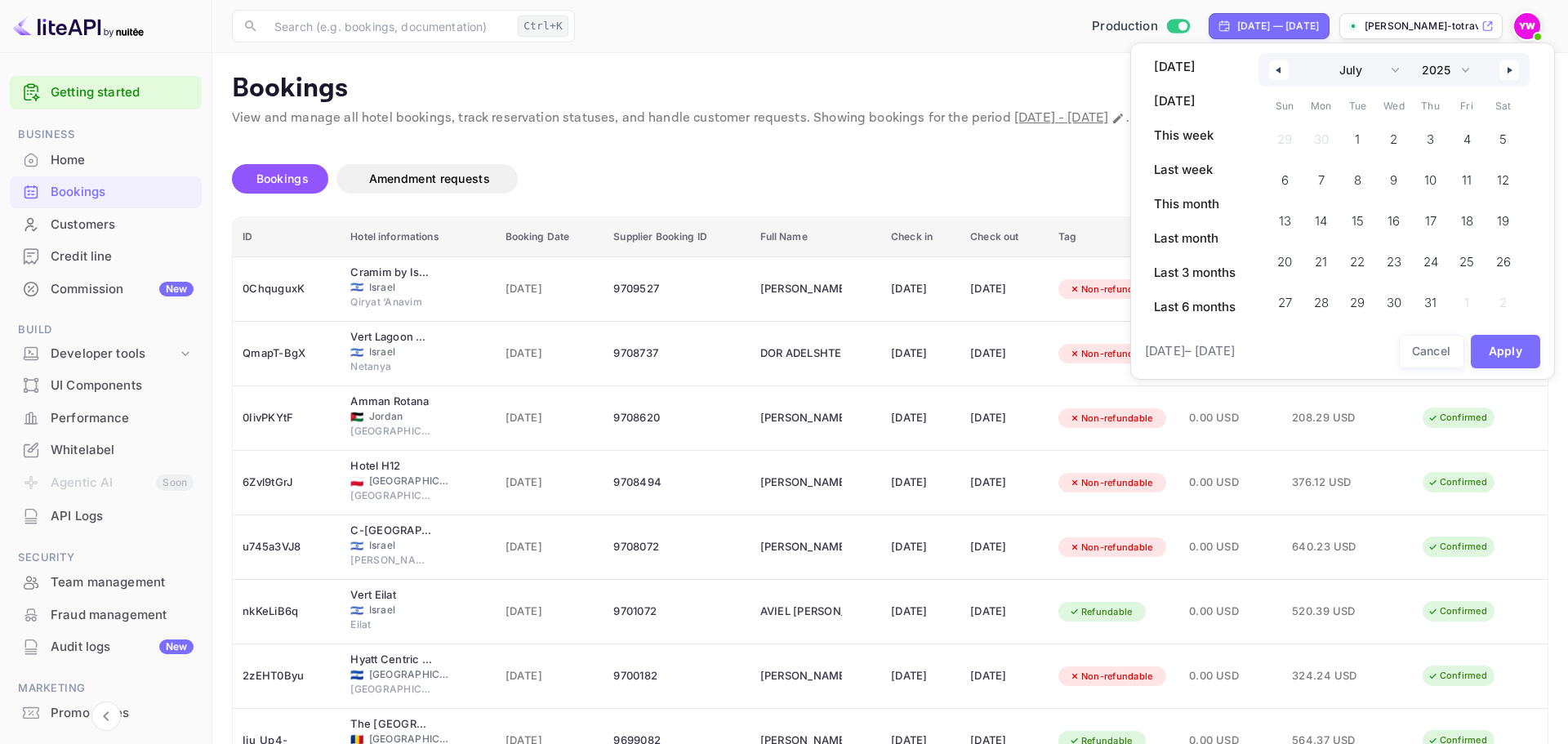
click at [1273, 67] on icon "button" at bounding box center [1277, 71] width 8 height 7
click at [1510, 66] on button "button" at bounding box center [1509, 71] width 20 height 20
select select "5"
click at [1367, 266] on span "24" at bounding box center [1355, 262] width 32 height 32
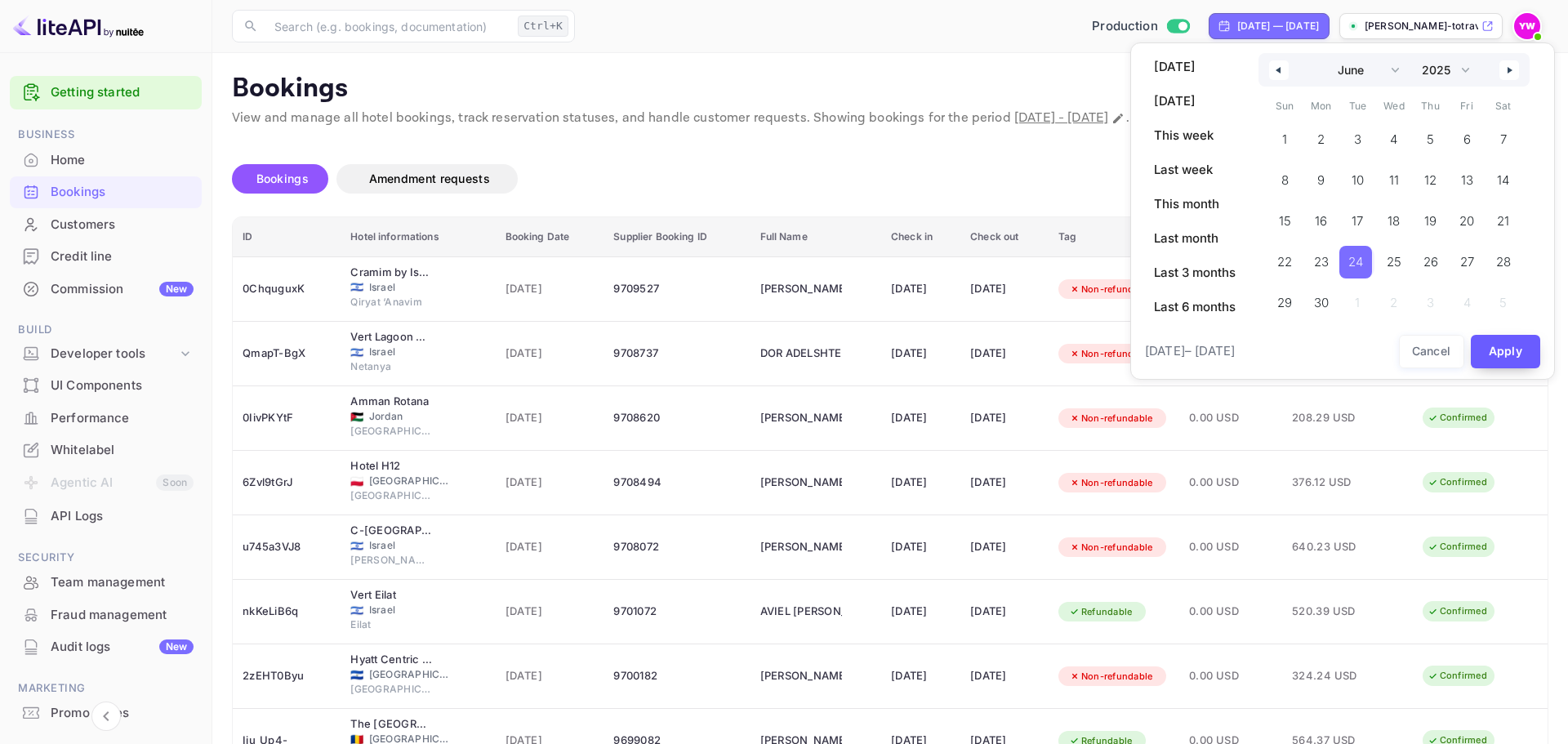
click at [1505, 355] on button "Apply" at bounding box center [1506, 351] width 71 height 33
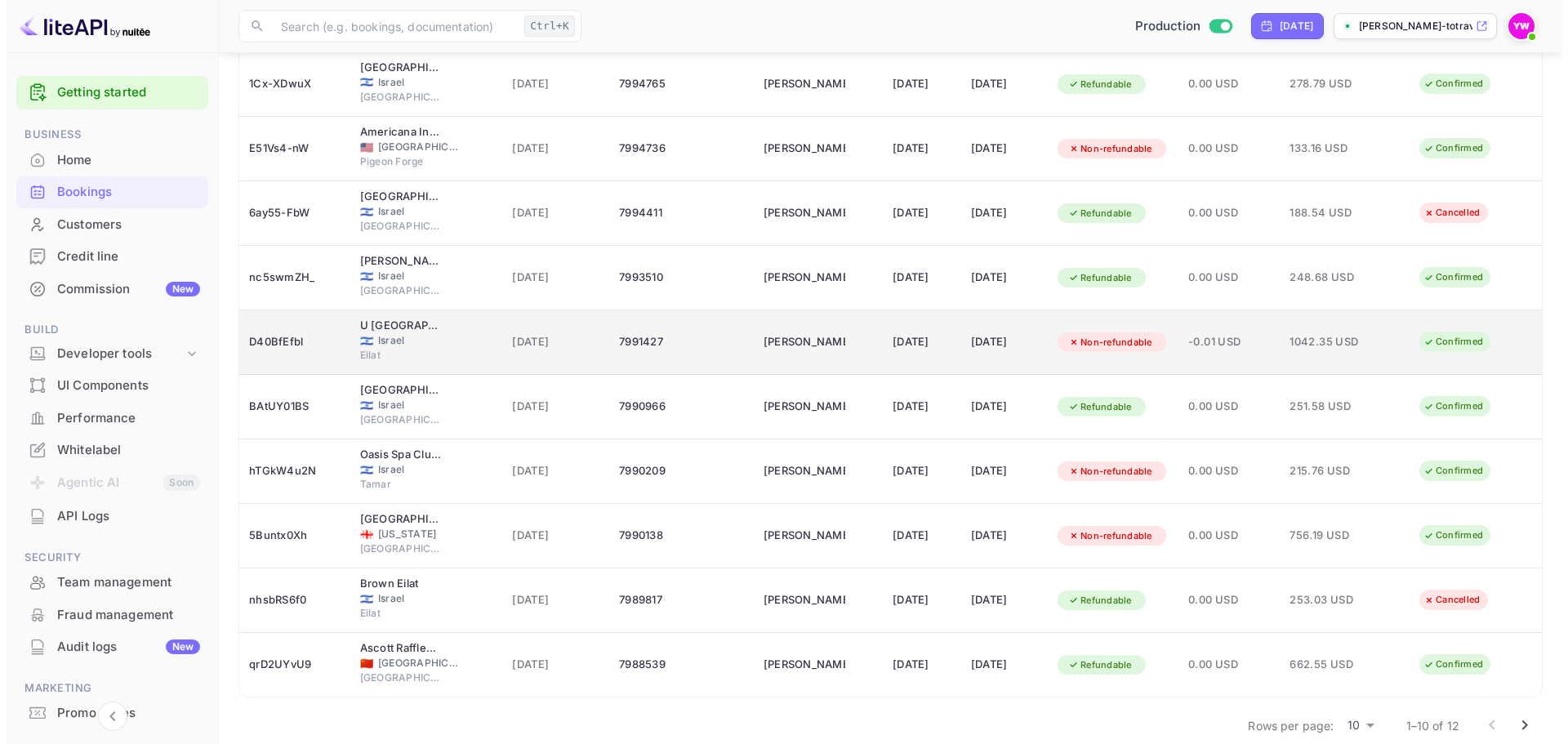
scroll to position [227, 0]
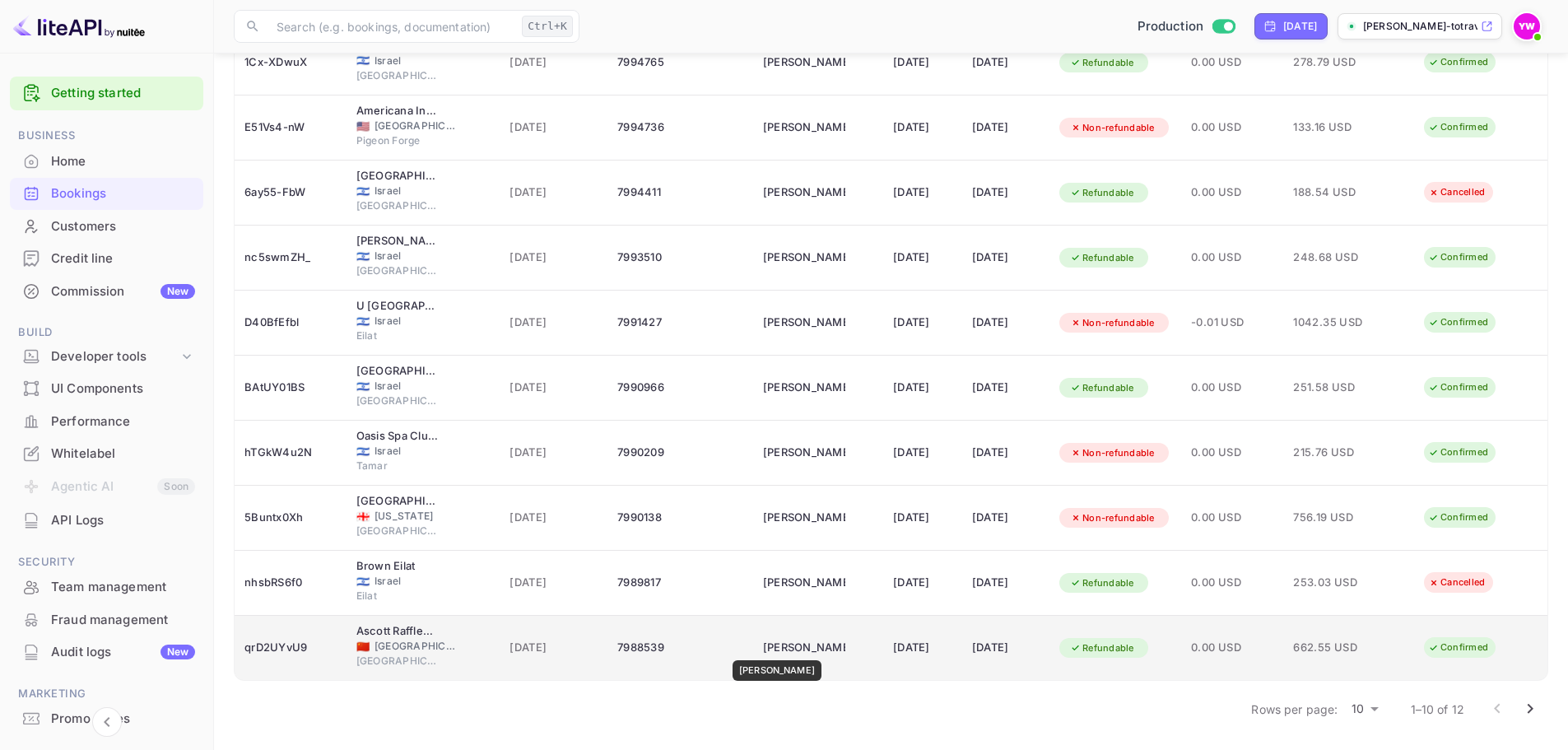
click at [781, 649] on div "[PERSON_NAME]" at bounding box center [804, 647] width 82 height 26
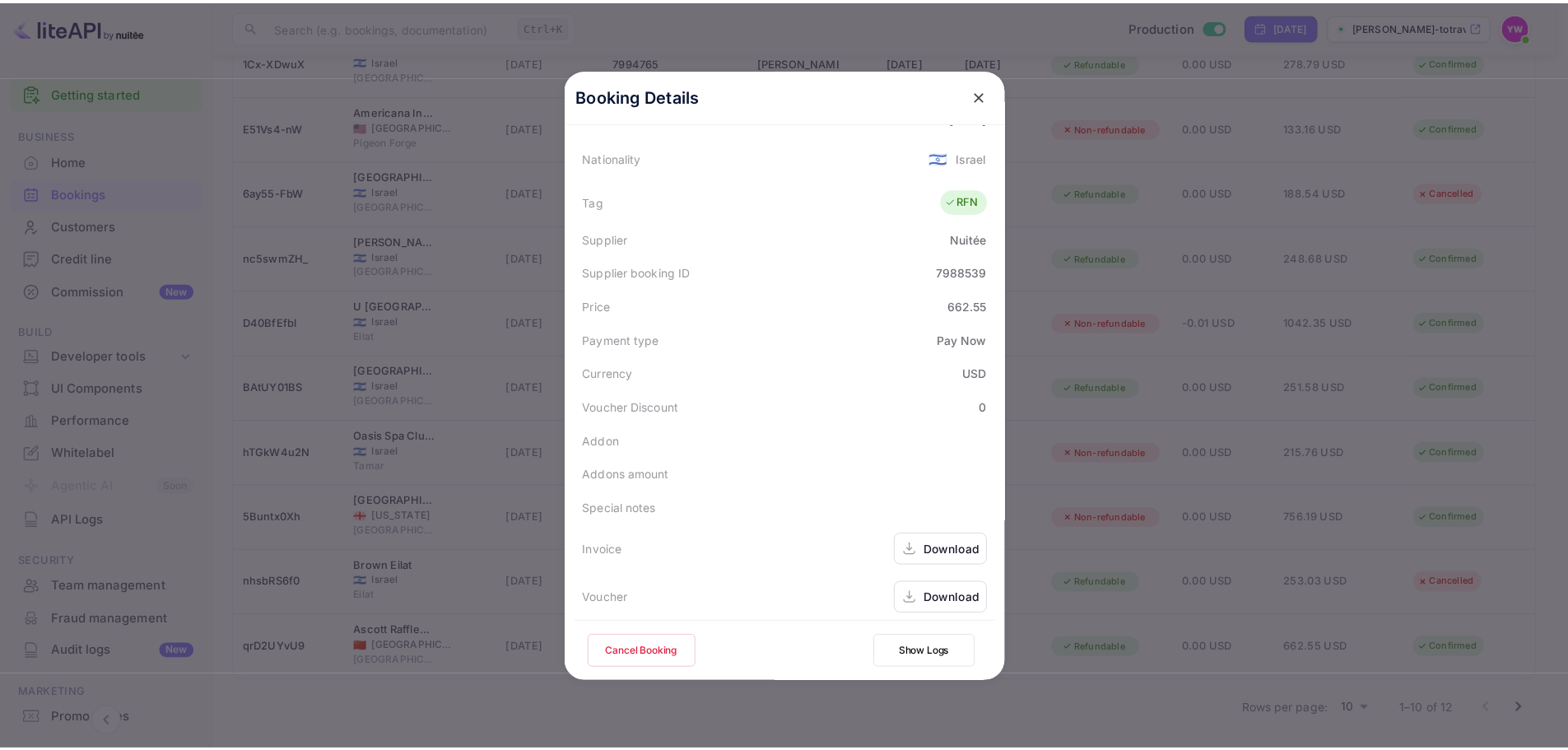
scroll to position [399, 0]
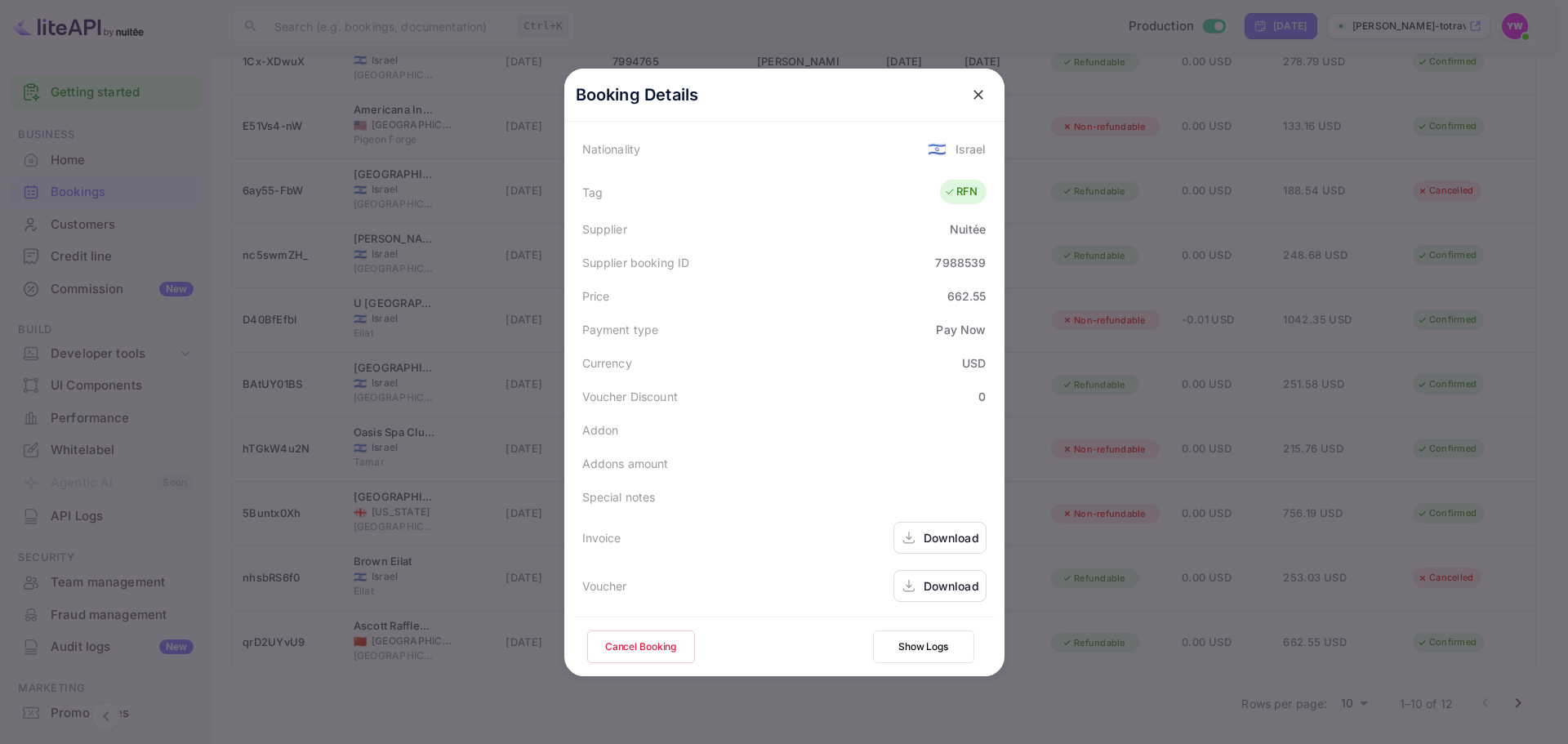
click at [932, 581] on div "Download" at bounding box center [951, 585] width 56 height 17
click at [973, 90] on icon "close" at bounding box center [979, 95] width 17 height 17
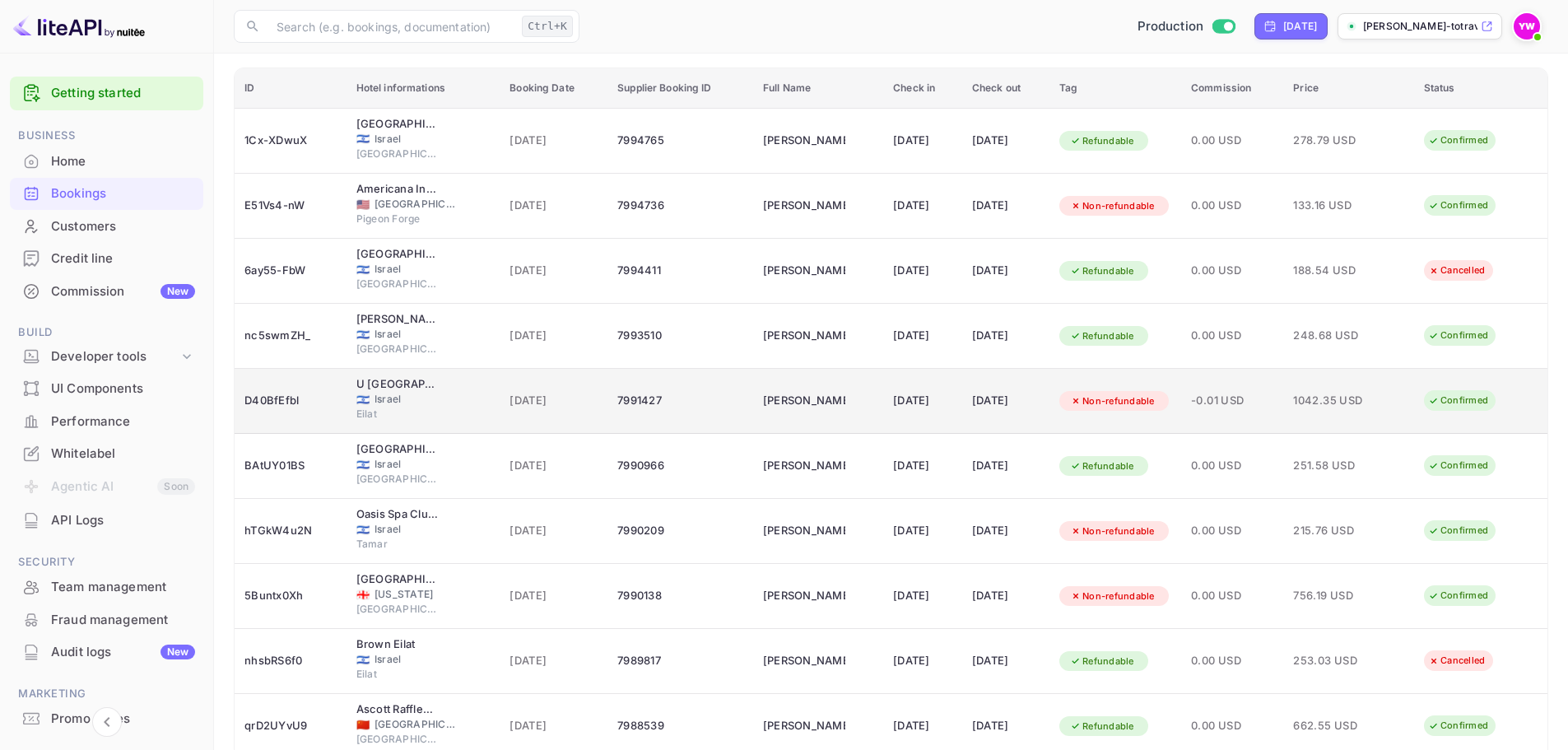
scroll to position [0, 0]
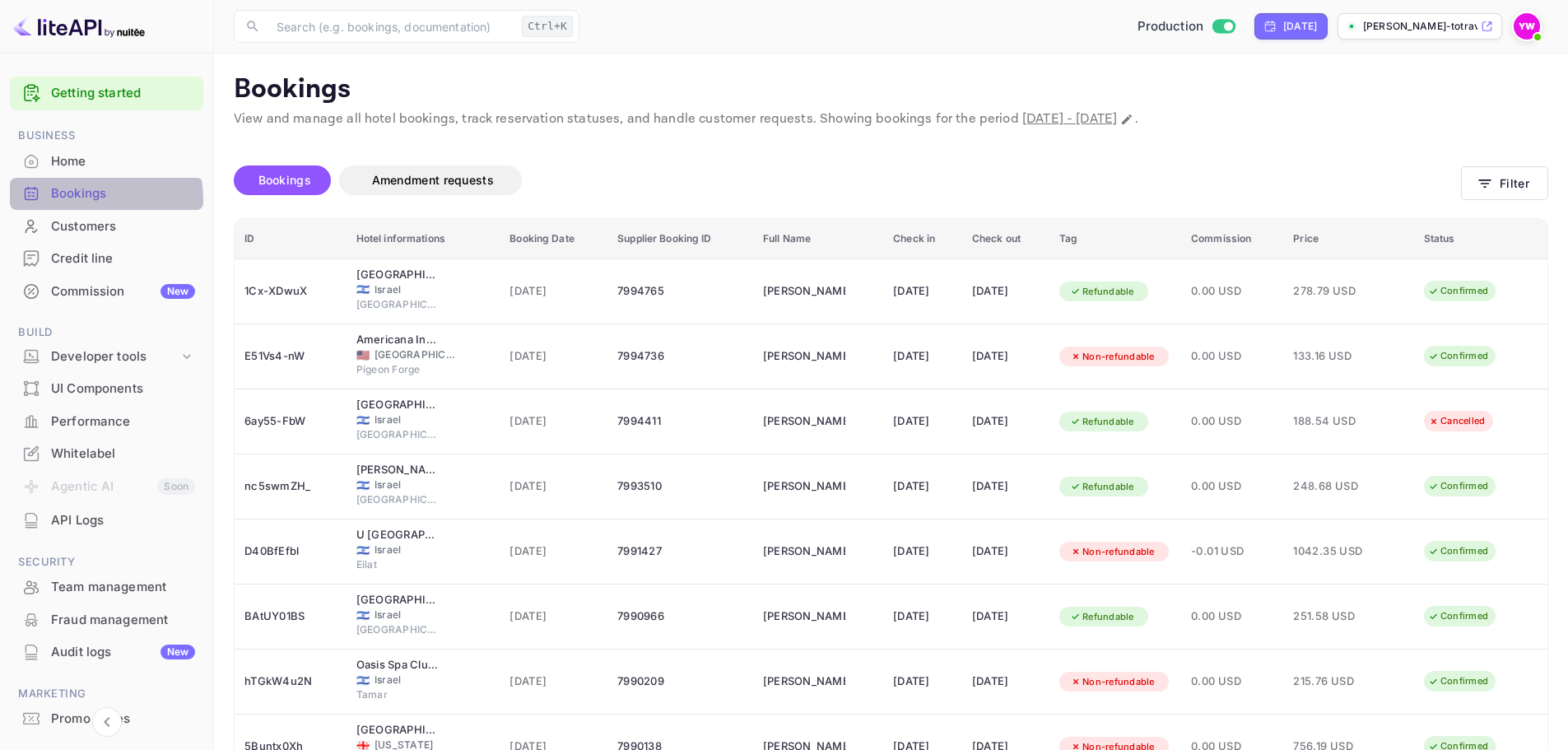
click at [78, 201] on div "Bookings" at bounding box center [123, 193] width 144 height 19
click at [346, 104] on p "Bookings" at bounding box center [890, 90] width 1314 height 33
click at [1182, 170] on div "Bookings Amendment requests" at bounding box center [847, 180] width 1227 height 29
click at [1133, 121] on icon "Change date range" at bounding box center [1127, 120] width 13 height 13
select select "5"
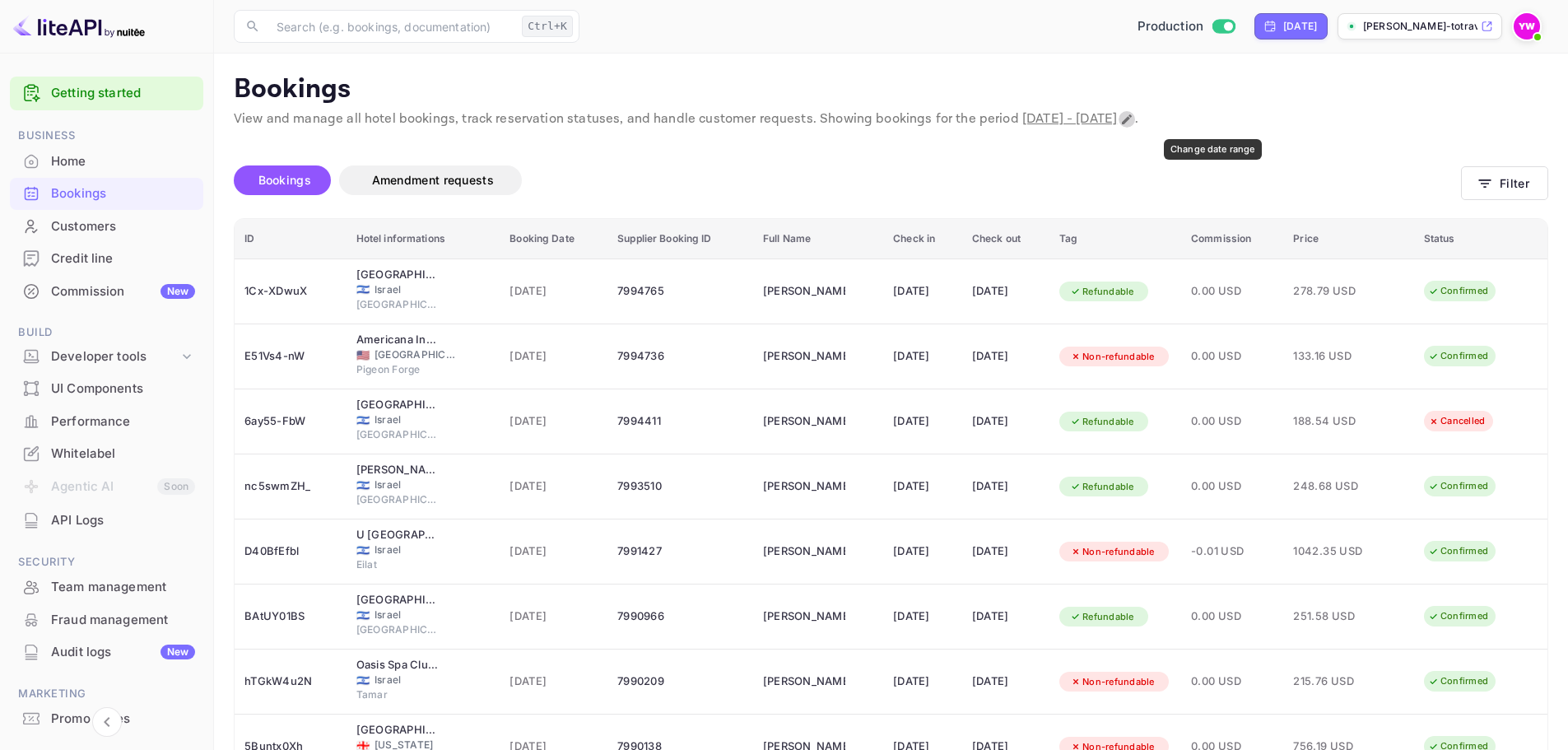
select select "2025"
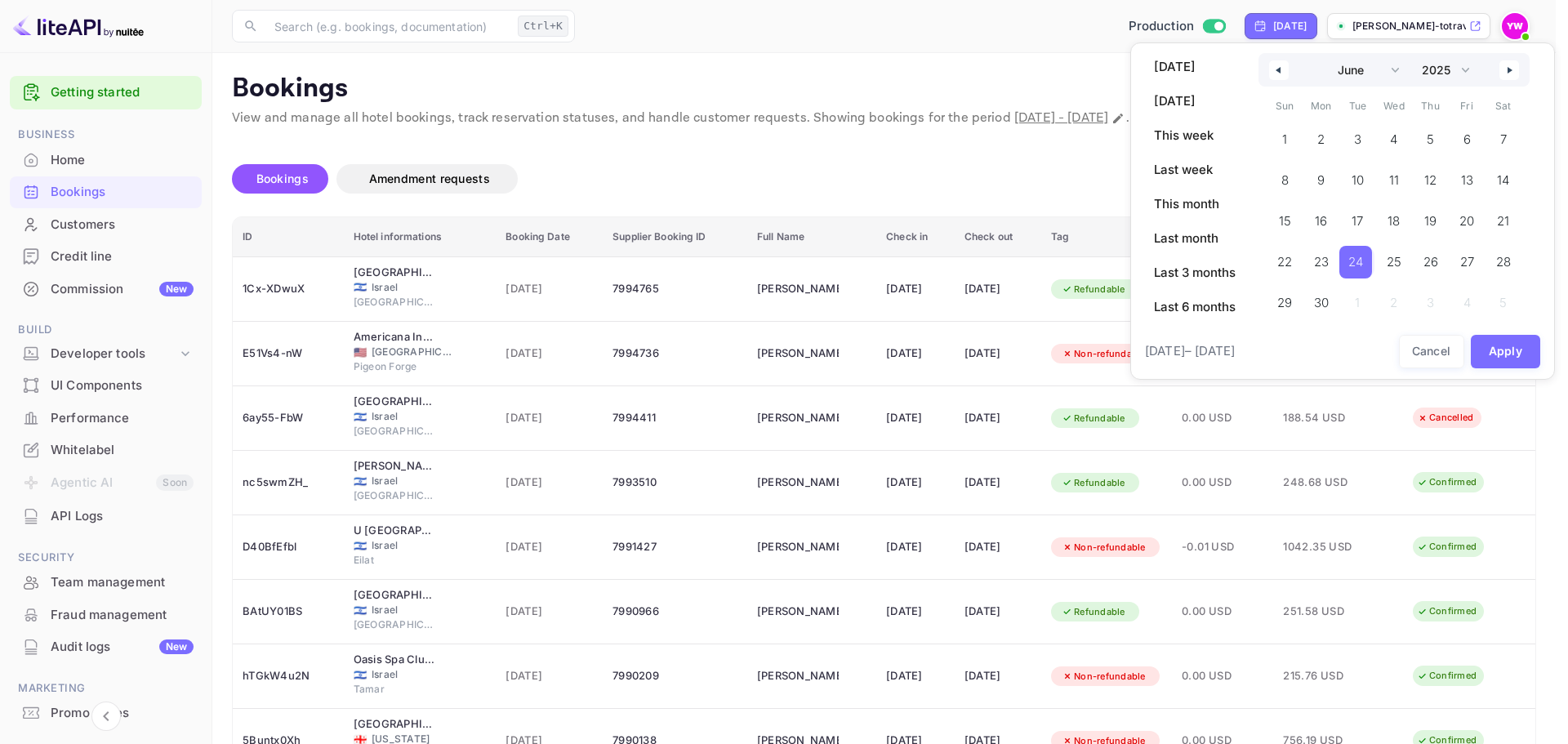
click at [990, 196] on div at bounding box center [784, 372] width 1568 height 744
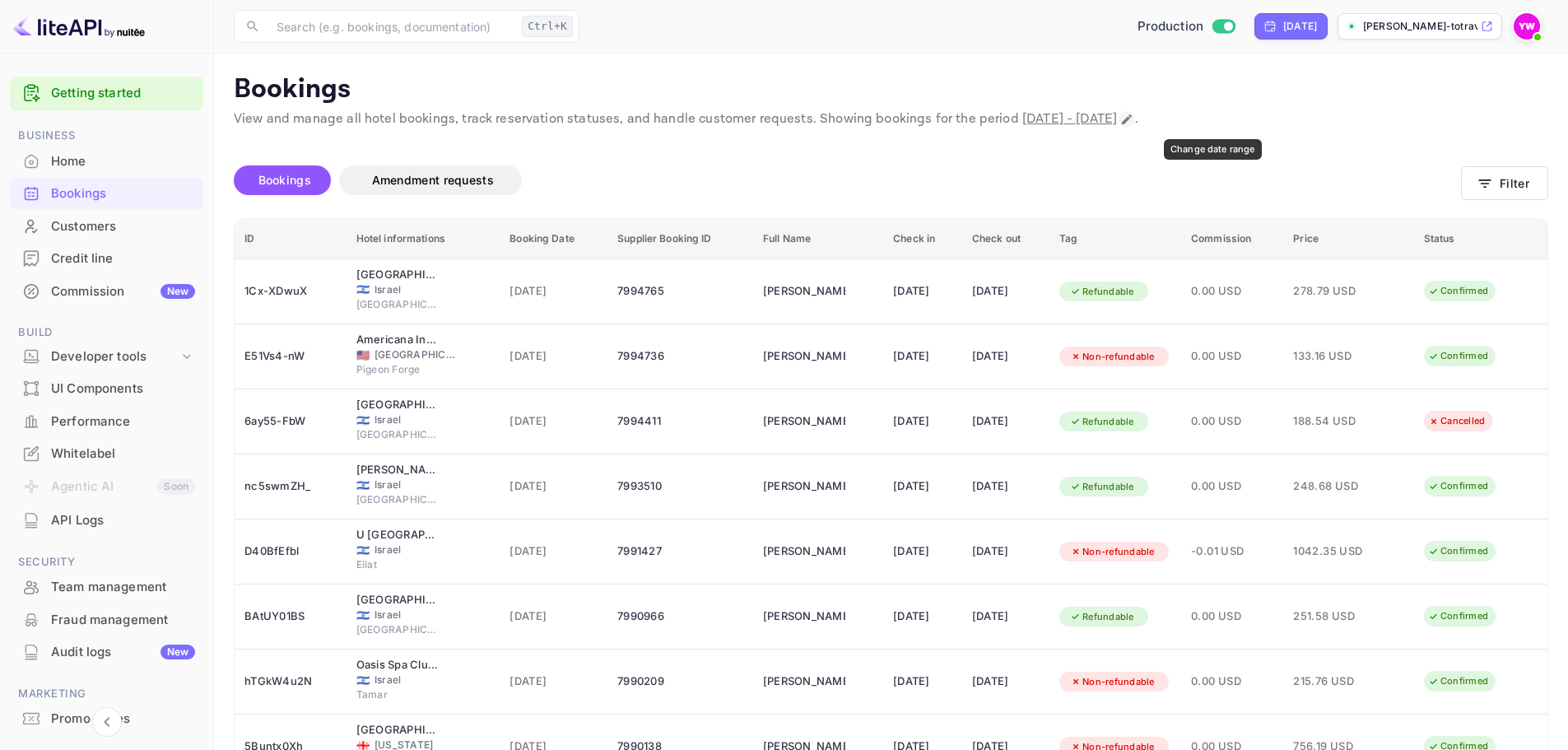
click at [1133, 117] on icon "Change date range" at bounding box center [1127, 120] width 13 height 13
select select "5"
select select "2025"
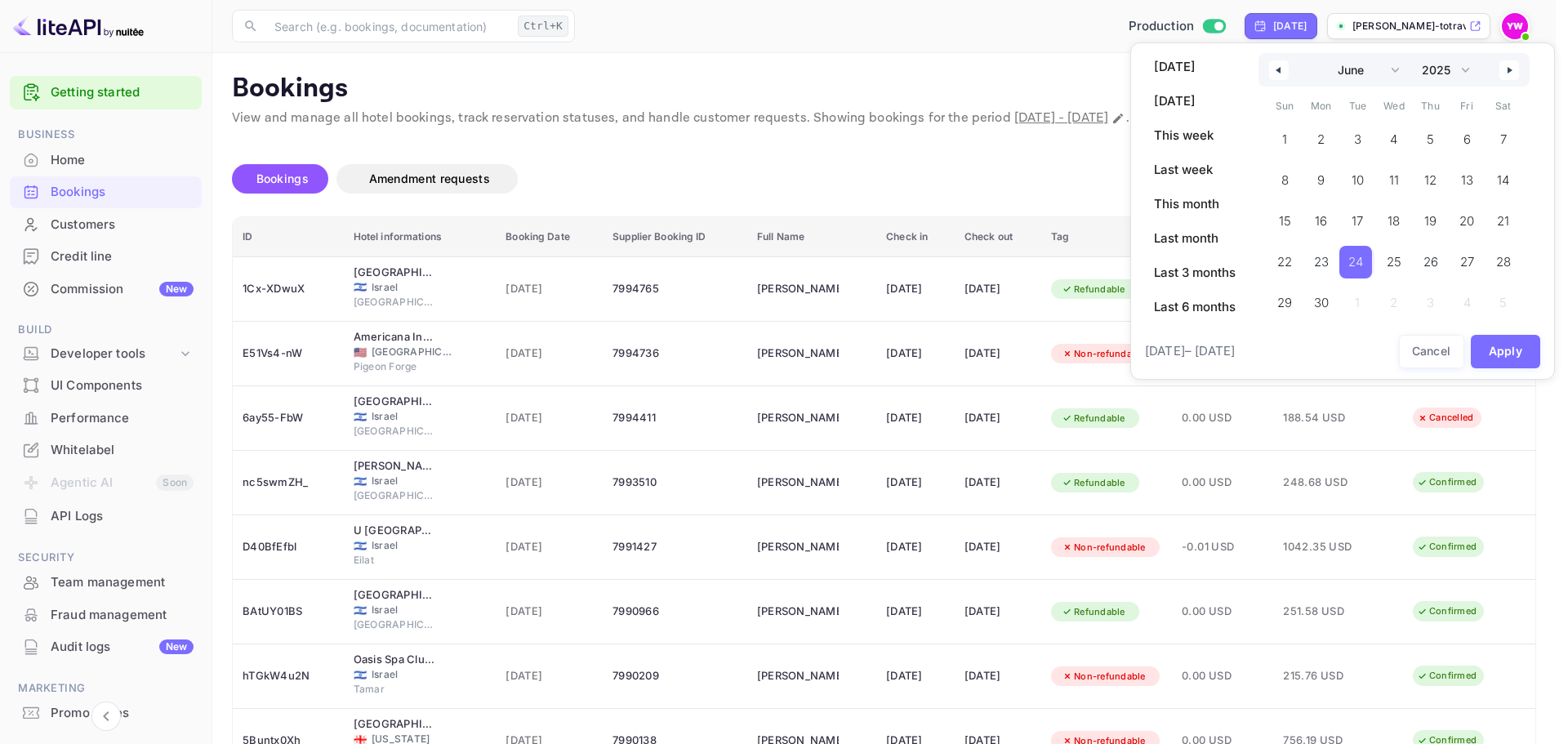
click at [960, 169] on div at bounding box center [784, 372] width 1568 height 744
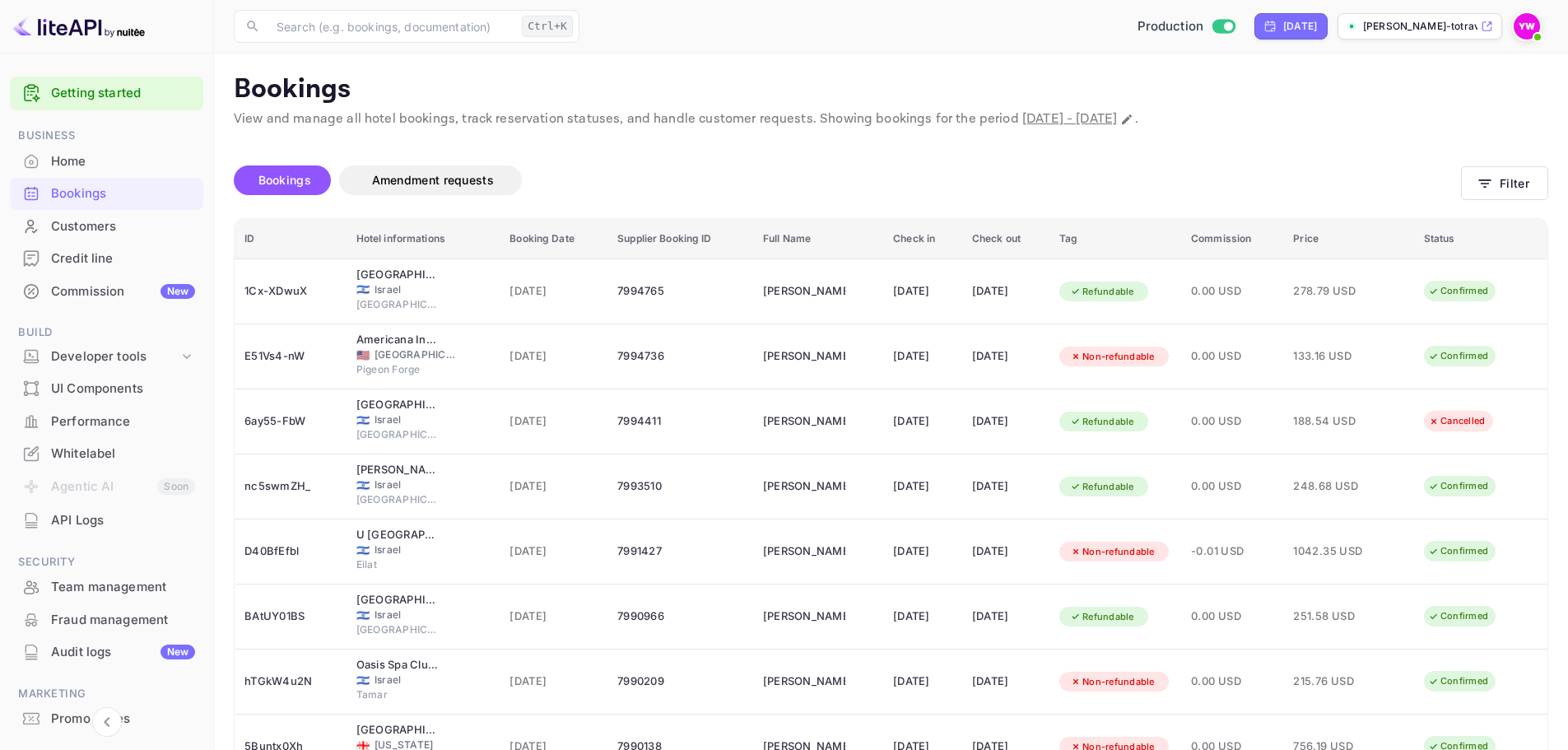
click at [1257, 134] on div "Unsaved Changes Bookings Amendment requests Filter ID Hotel informations Bookin…" at bounding box center [881, 544] width 1335 height 831
click at [1132, 121] on icon "Change date range" at bounding box center [1127, 120] width 10 height 10
select select "5"
select select "2025"
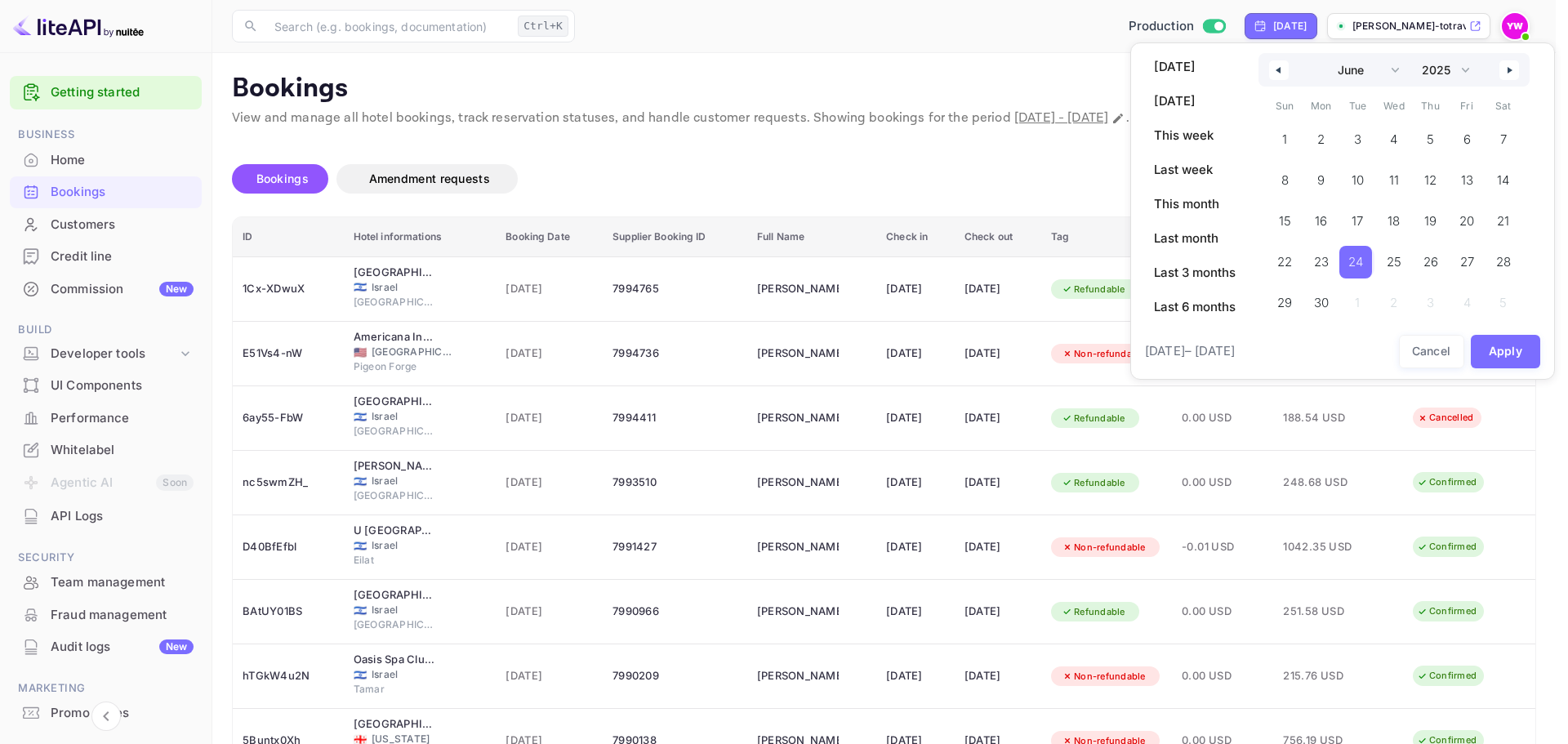
click at [869, 187] on div at bounding box center [784, 372] width 1568 height 744
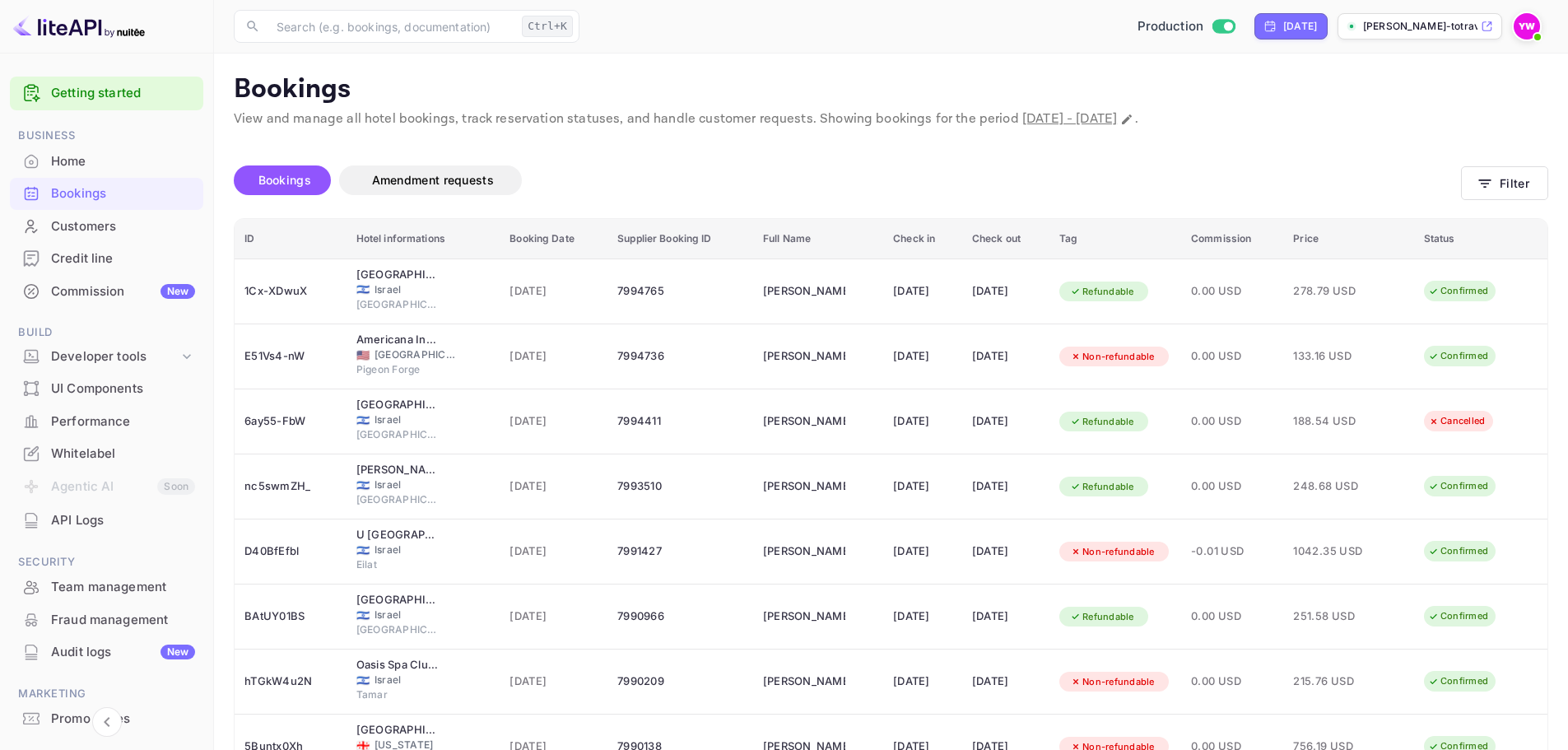
click at [1362, 160] on div "Bookings Amendment requests" at bounding box center [847, 183] width 1227 height 69
click at [1132, 121] on icon "Change date range" at bounding box center [1127, 120] width 10 height 10
select select "5"
select select "2025"
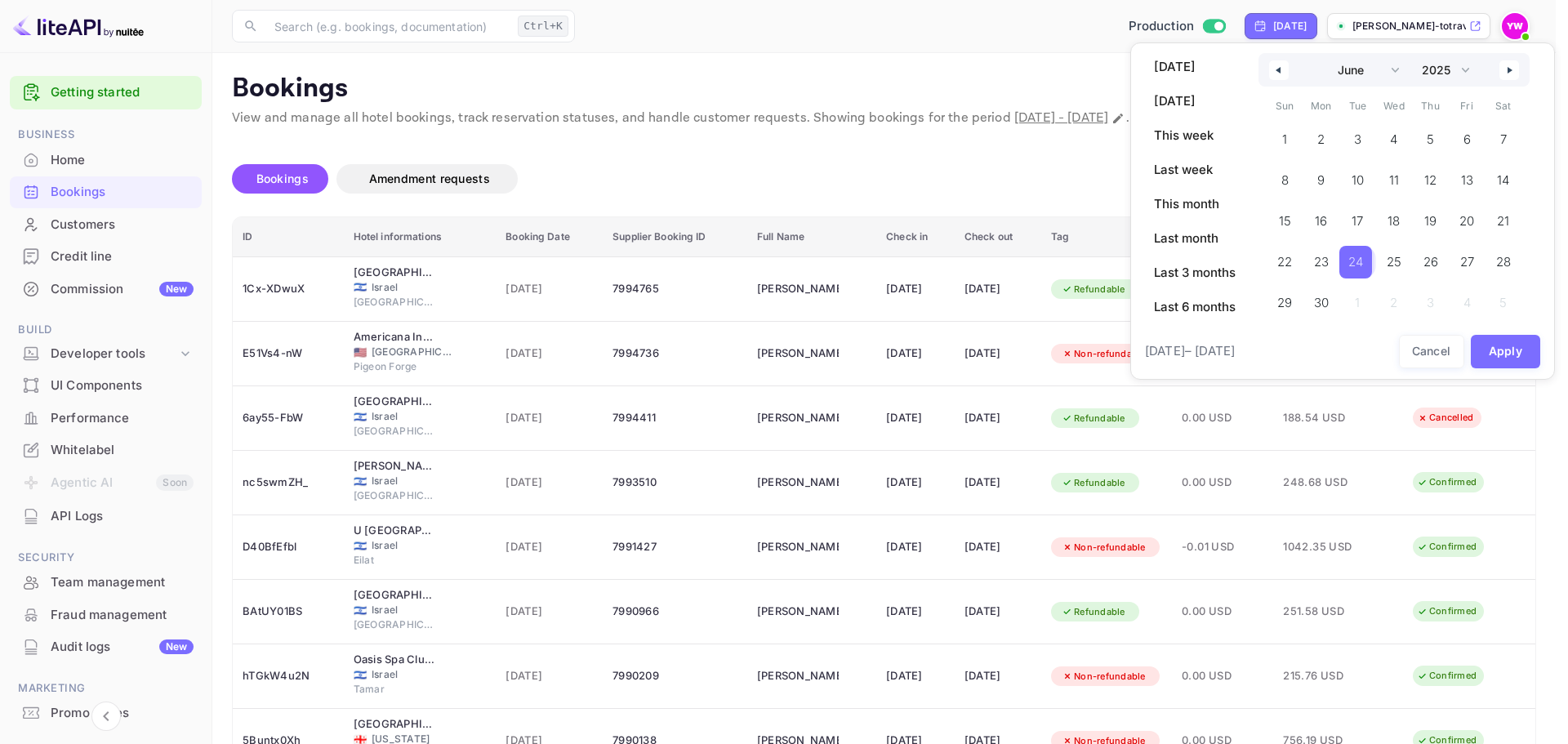
click at [1362, 259] on span "24" at bounding box center [1356, 262] width 15 height 29
click at [1507, 352] on button "Apply" at bounding box center [1506, 351] width 71 height 33
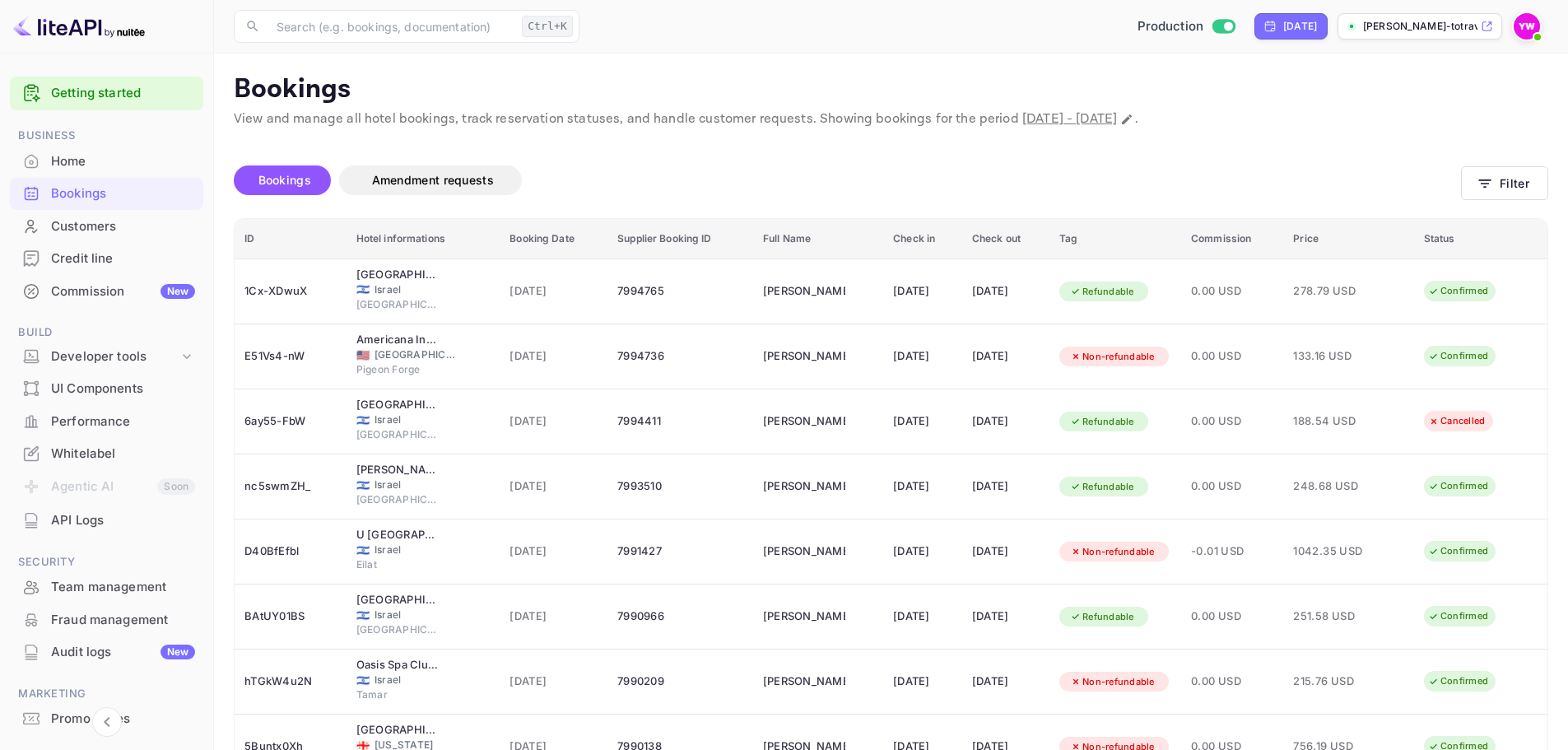
click at [596, 191] on div "Bookings Amendment requests" at bounding box center [847, 180] width 1227 height 29
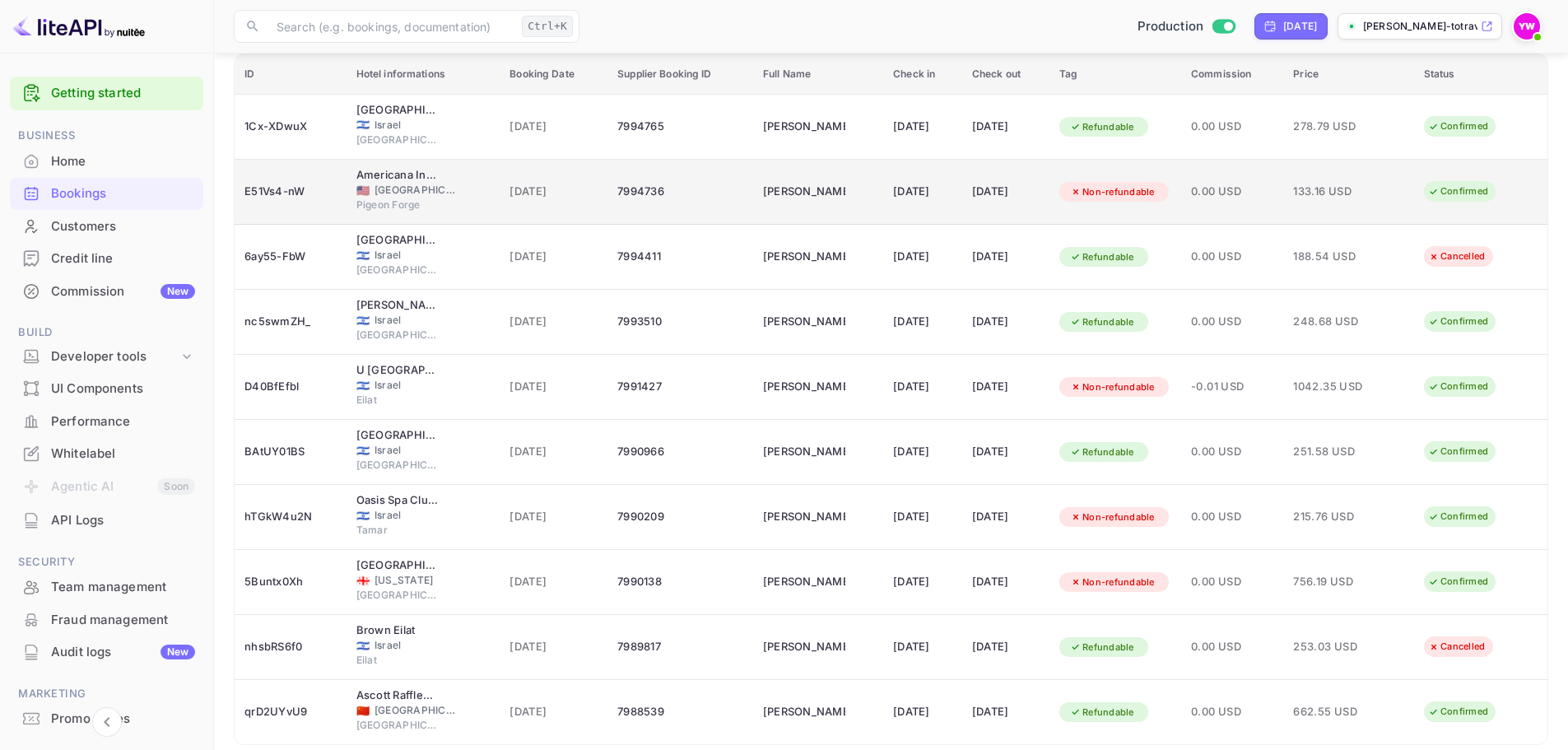
scroll to position [229, 0]
